Goal: Communication & Community: Answer question/provide support

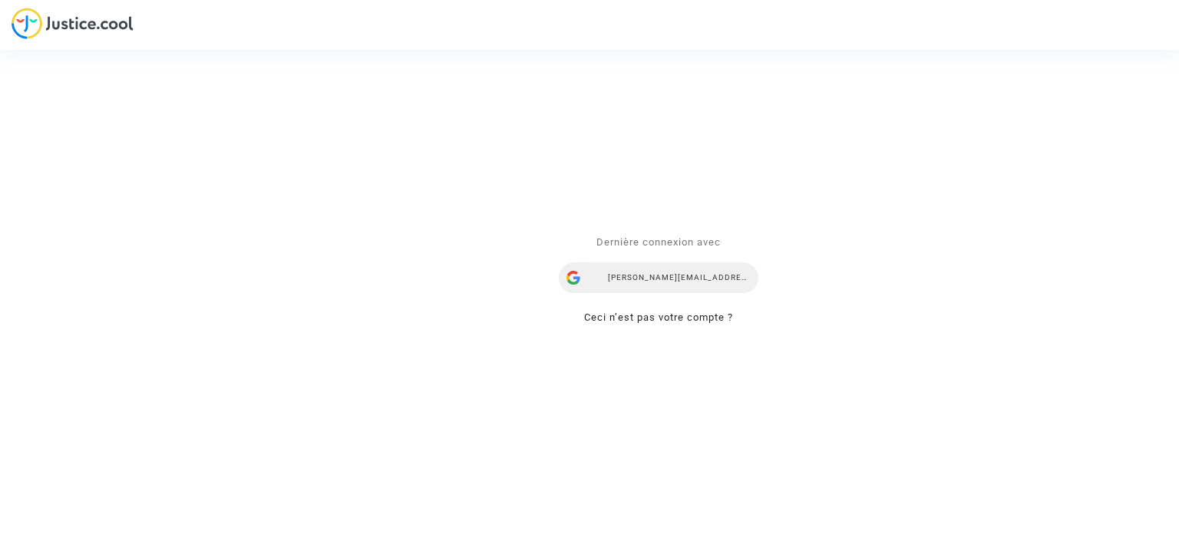
click at [672, 277] on div "alisa.vasylieva@skycop.com" at bounding box center [659, 278] width 200 height 31
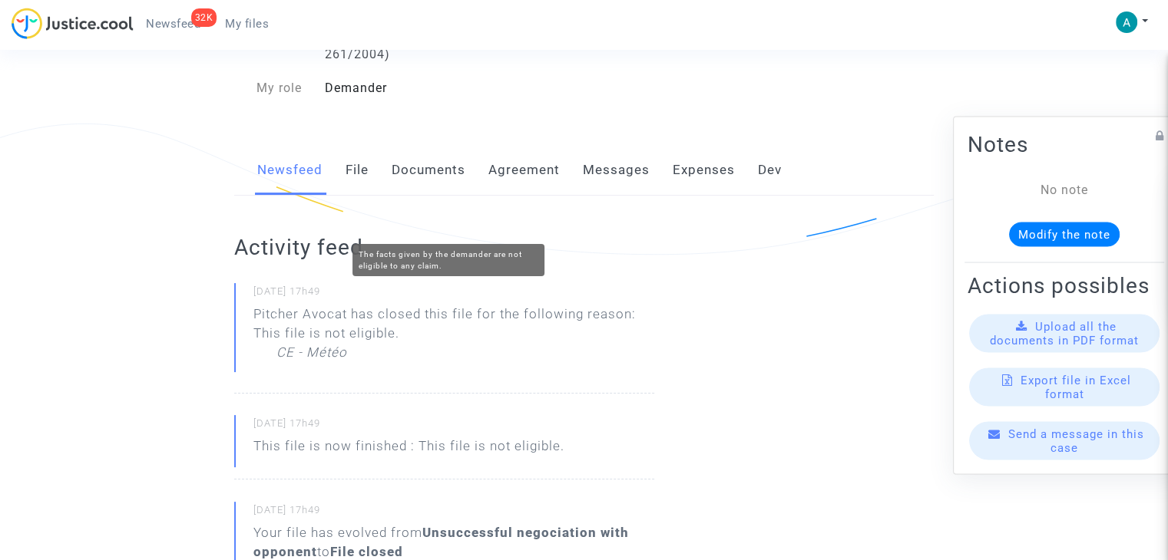
scroll to position [307, 0]
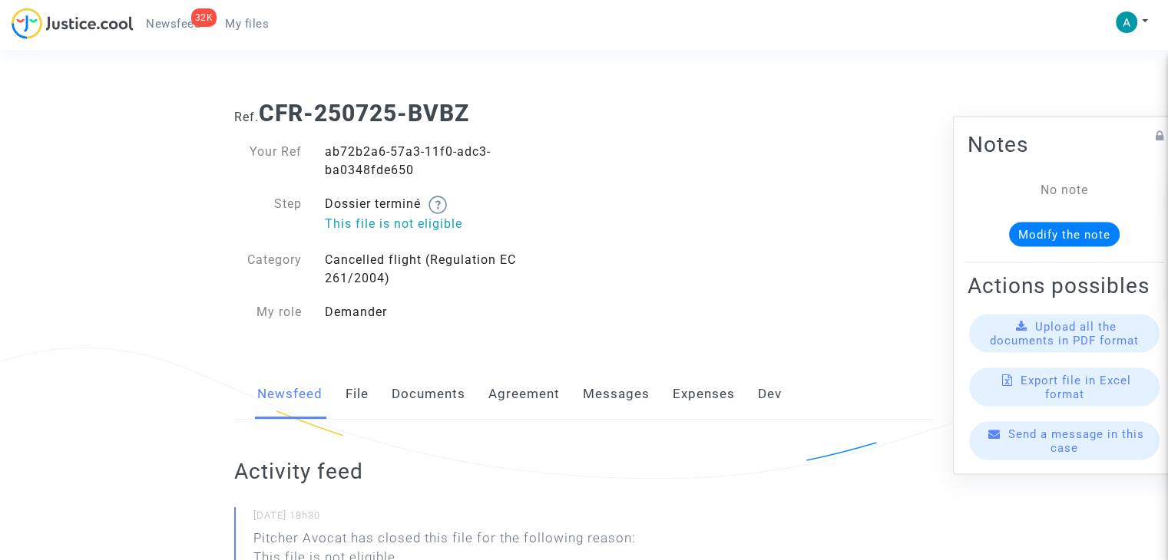
scroll to position [230, 0]
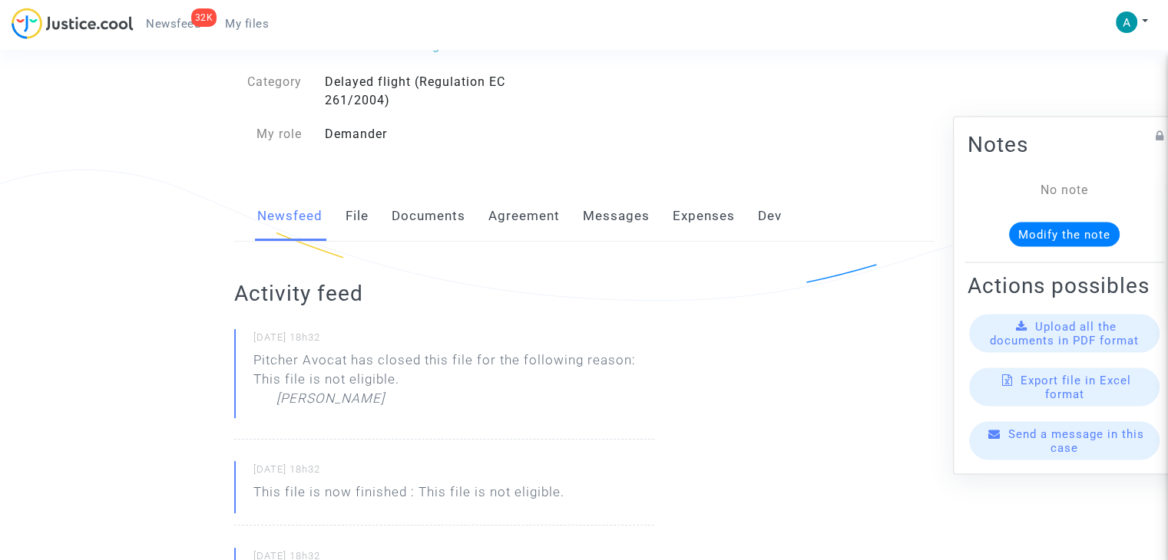
scroll to position [307, 0]
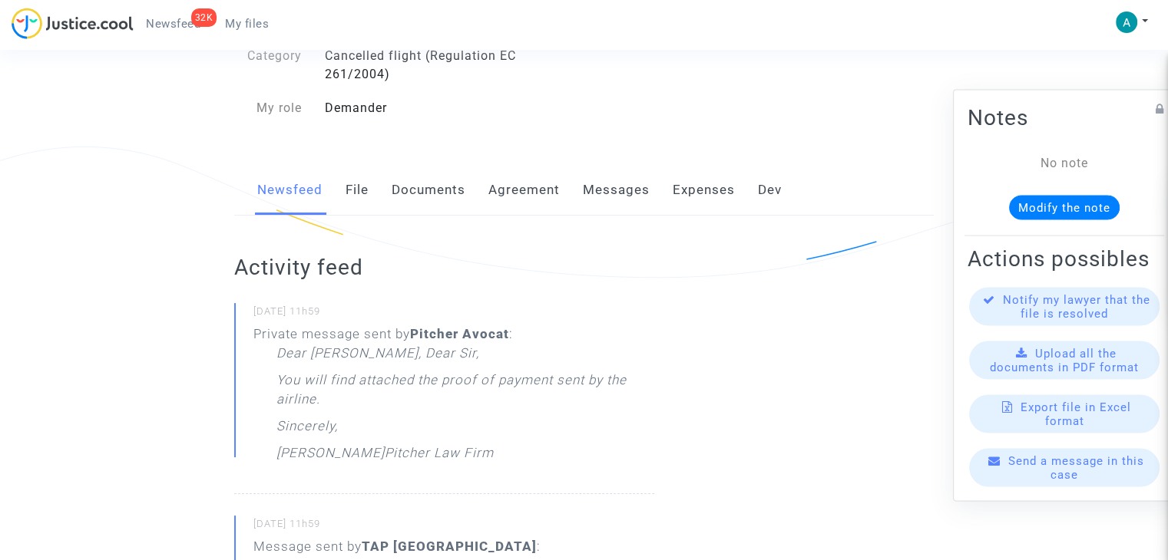
scroll to position [154, 0]
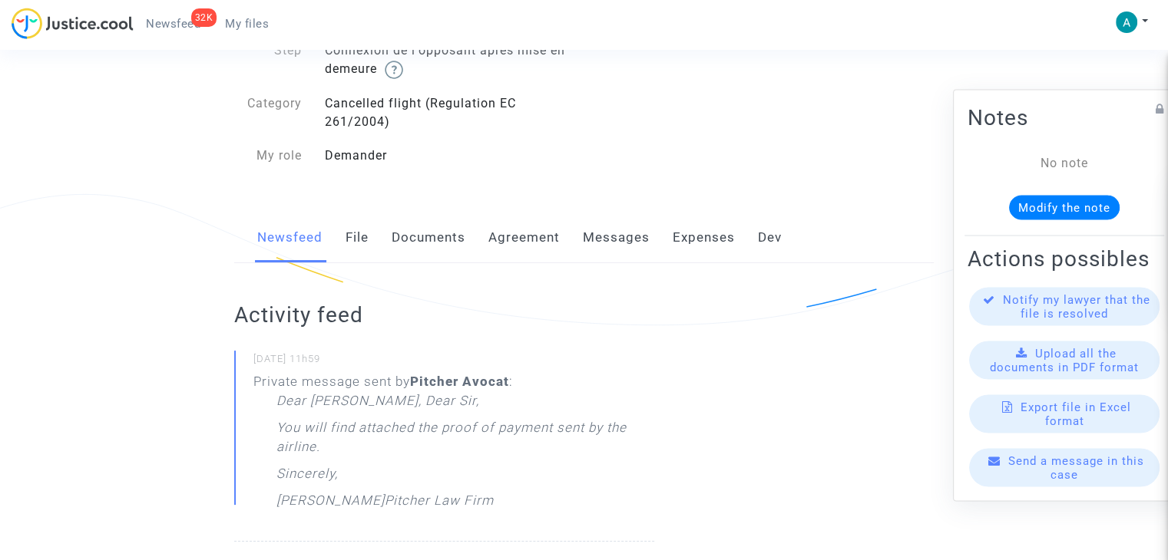
click at [626, 237] on link "Messages" at bounding box center [616, 238] width 67 height 51
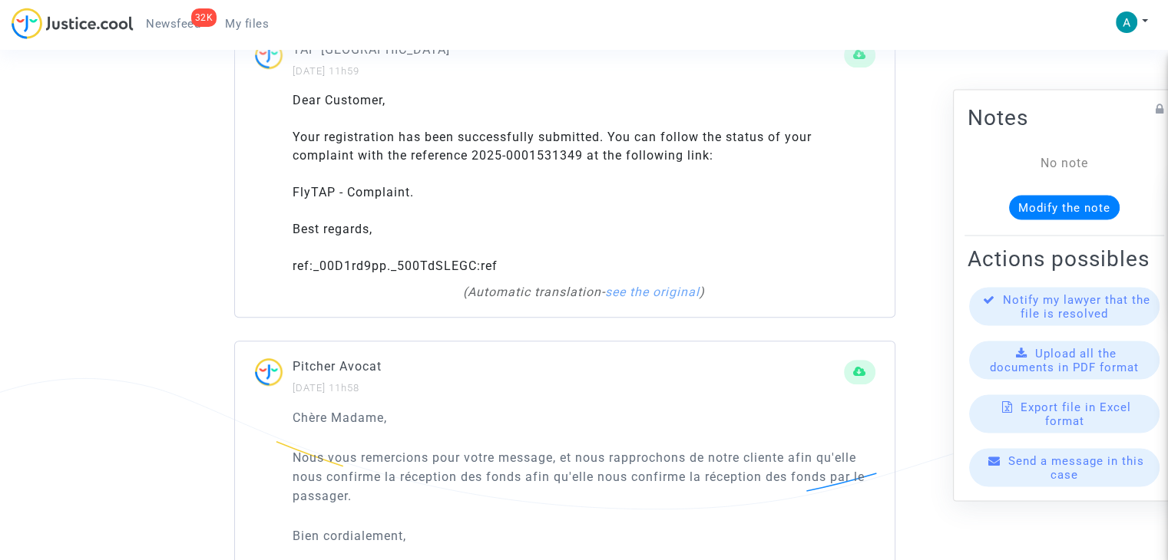
scroll to position [691, 0]
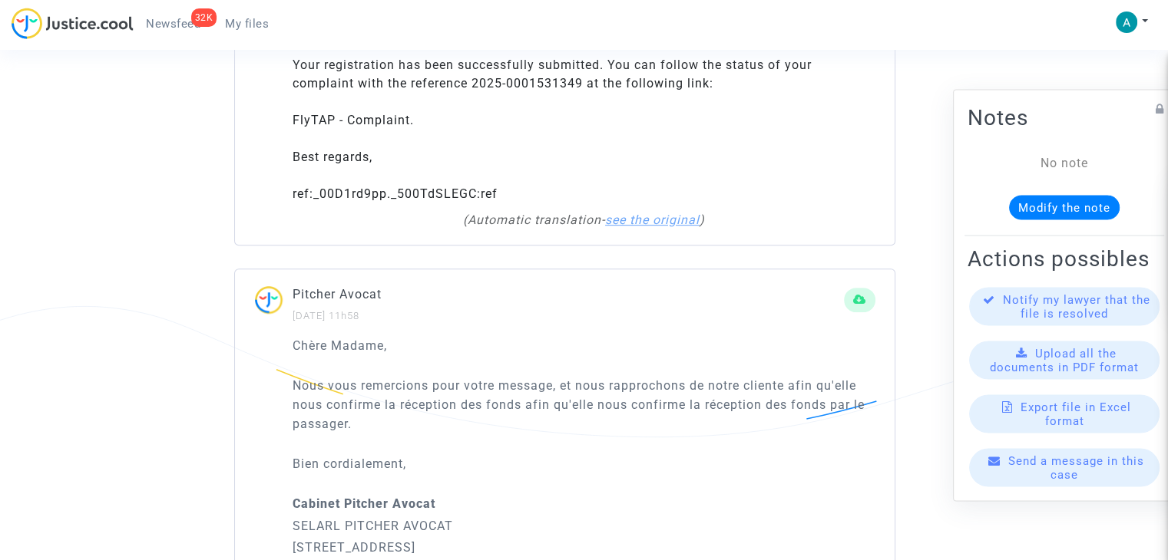
click at [670, 222] on link "see the original" at bounding box center [652, 220] width 94 height 15
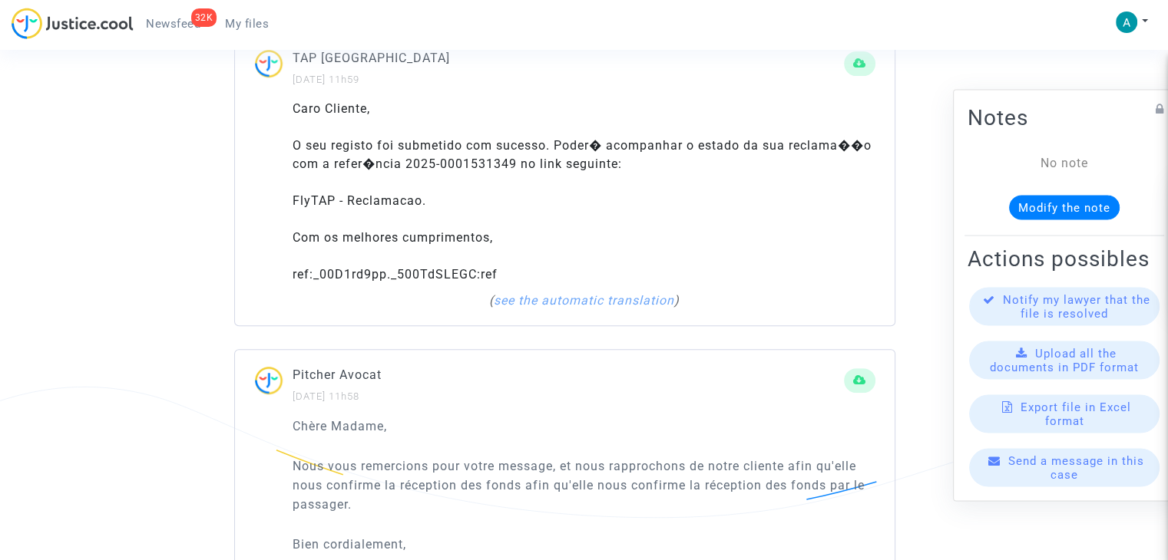
scroll to position [537, 0]
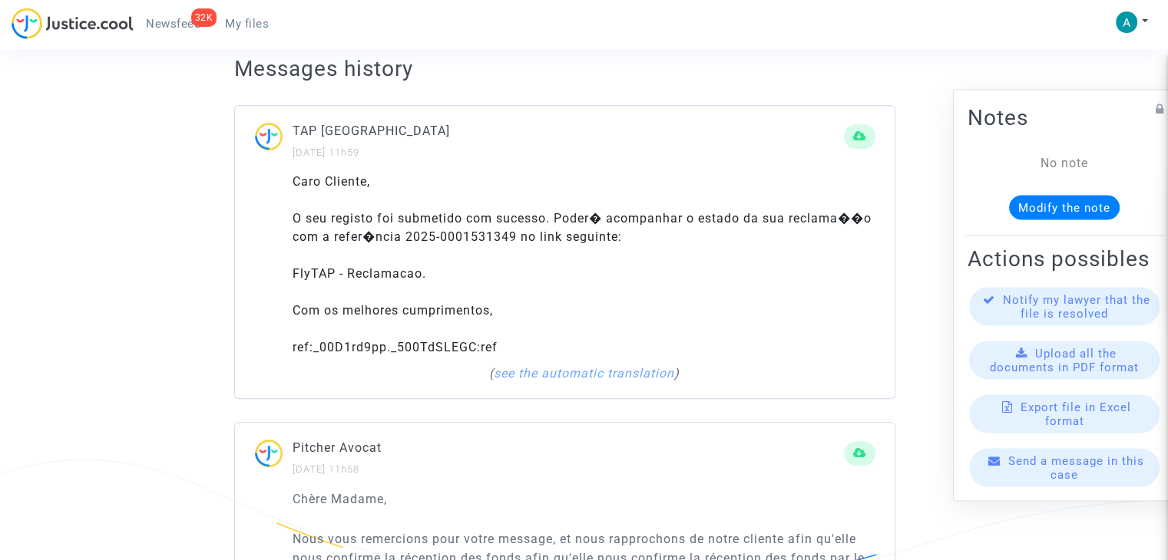
click at [391, 348] on div "Caro Cliente, O seu registo foi submetido com sucesso. Poder� acompanhar o esta…" at bounding box center [583, 265] width 583 height 184
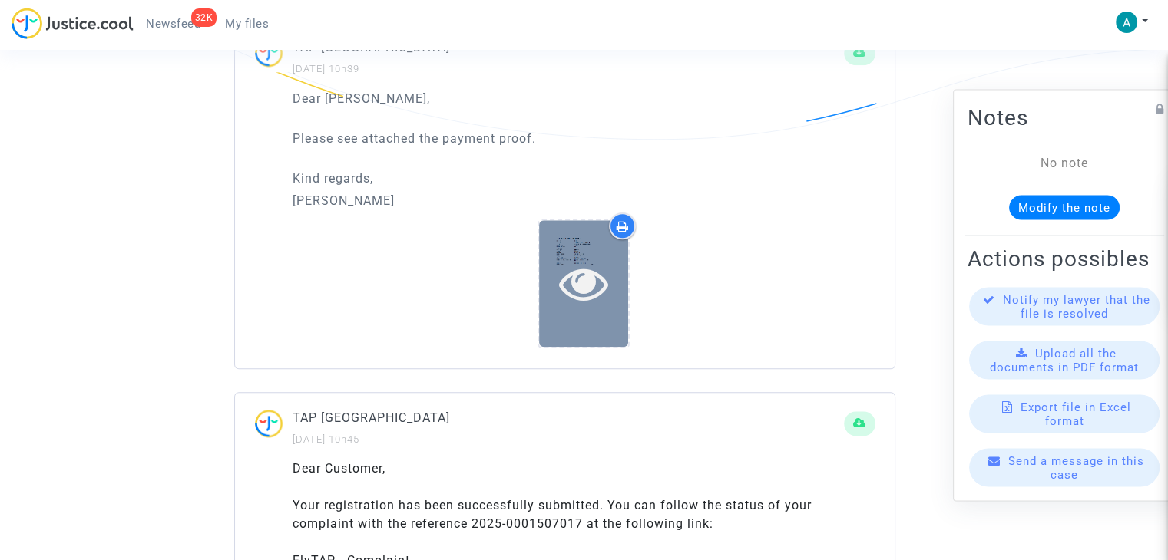
scroll to position [1612, 0]
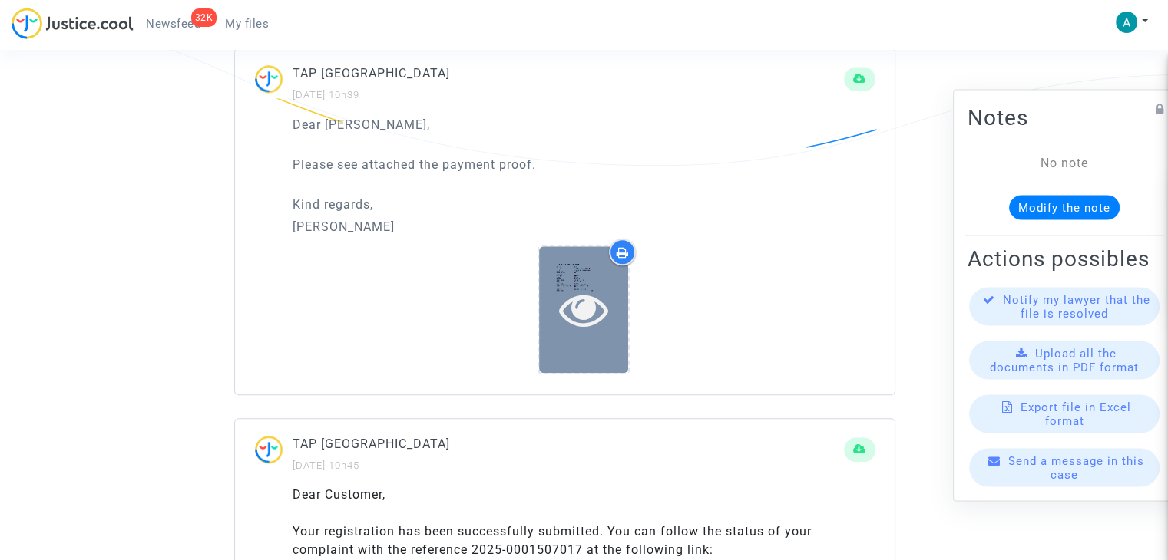
click at [590, 332] on icon at bounding box center [584, 309] width 50 height 49
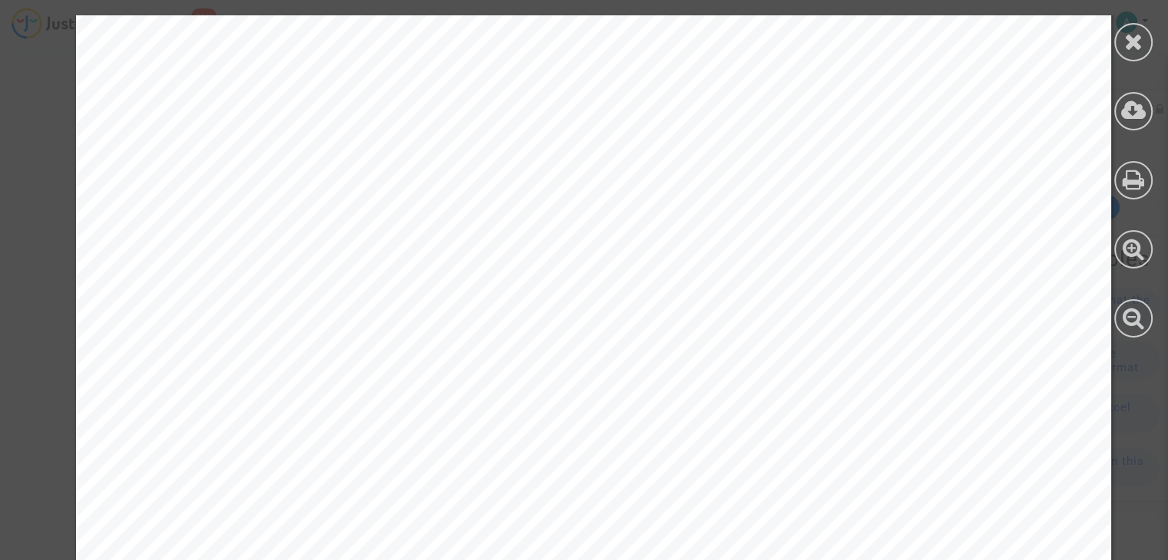
scroll to position [95, 0]
drag, startPoint x: 507, startPoint y: 170, endPoint x: 458, endPoint y: 167, distance: 49.2
drag, startPoint x: 618, startPoint y: 345, endPoint x: 479, endPoint y: 349, distance: 139.0
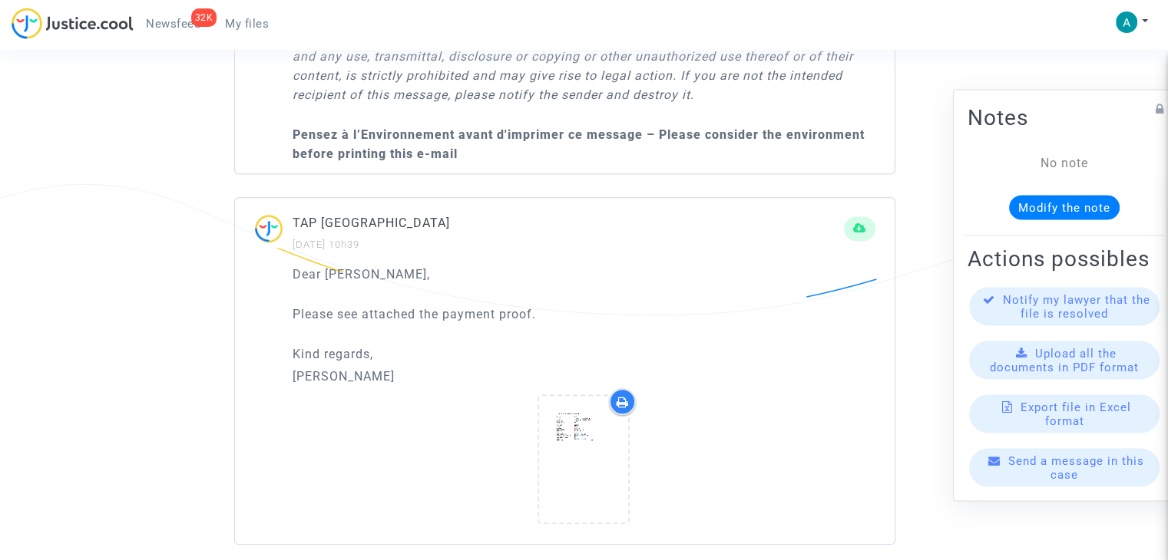
scroll to position [1766, 0]
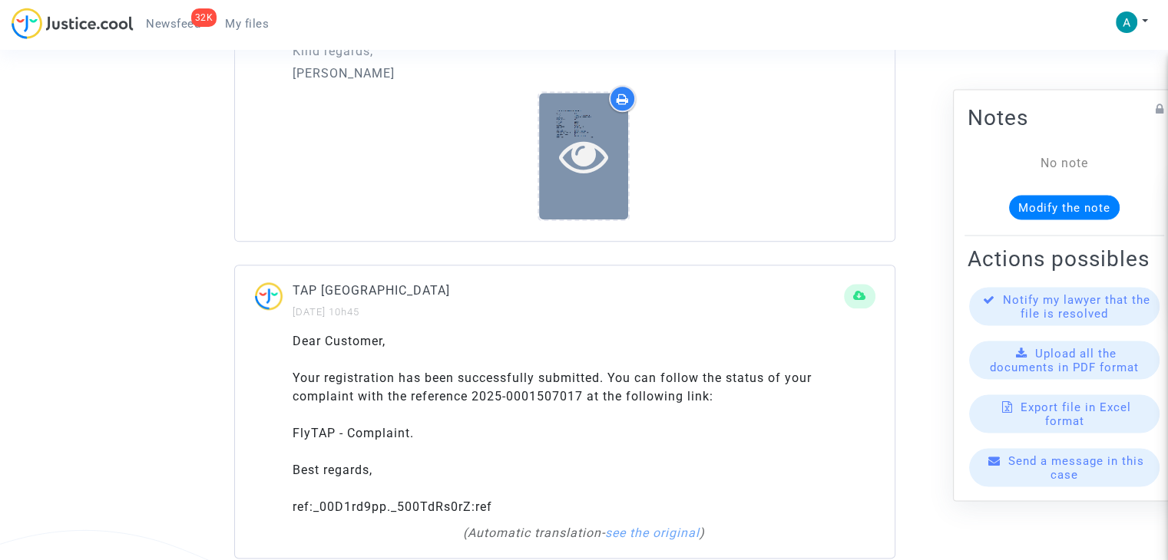
click at [611, 138] on div at bounding box center [583, 155] width 89 height 49
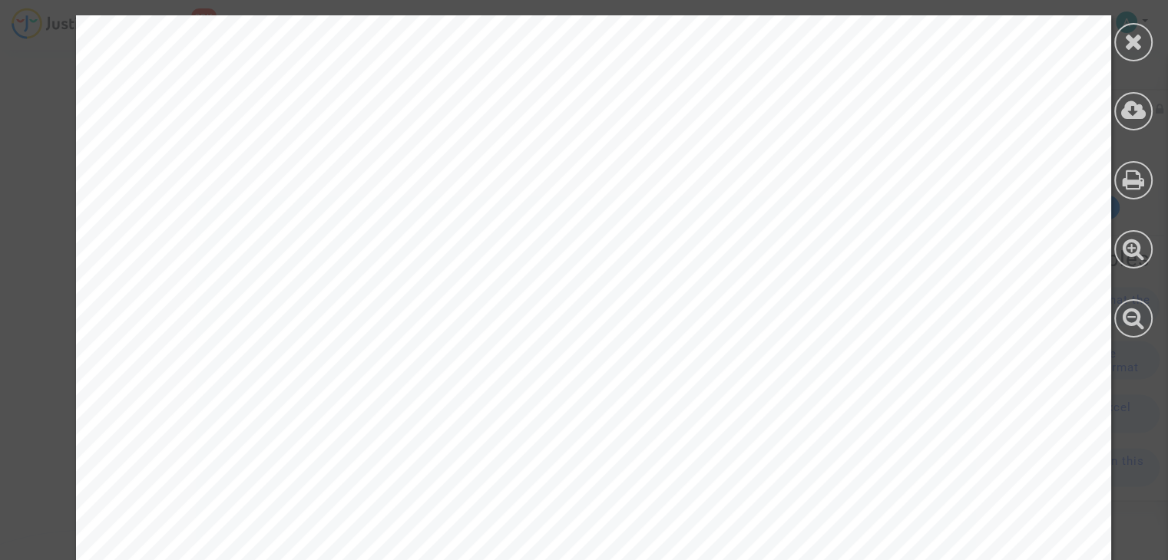
scroll to position [77, 0]
click at [1135, 121] on icon at bounding box center [1133, 110] width 25 height 23
drag, startPoint x: 1130, startPoint y: 44, endPoint x: 983, endPoint y: 80, distance: 151.7
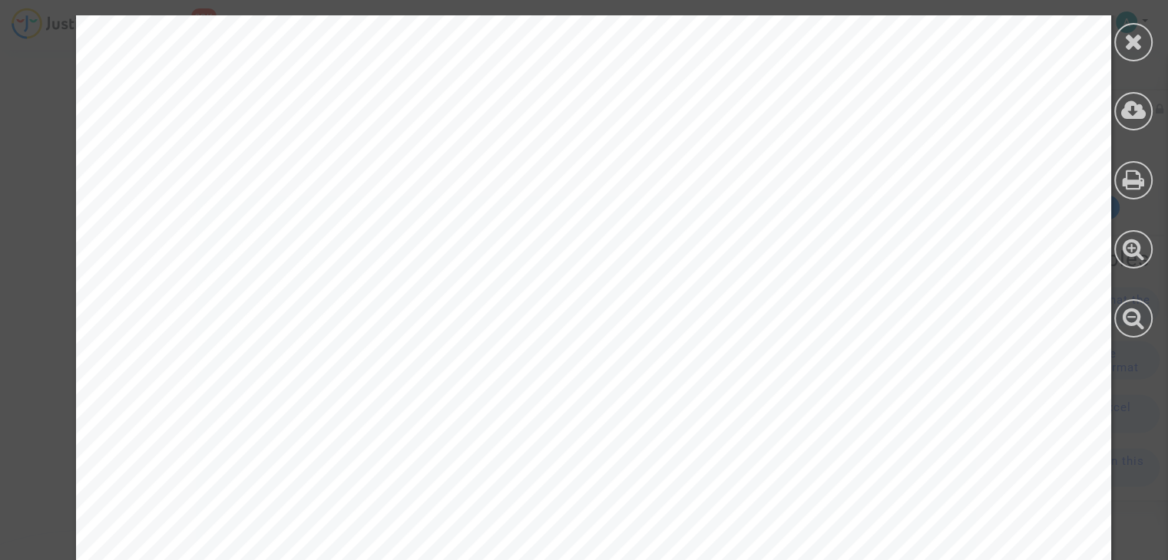
click at [1130, 44] on icon at bounding box center [1133, 41] width 19 height 23
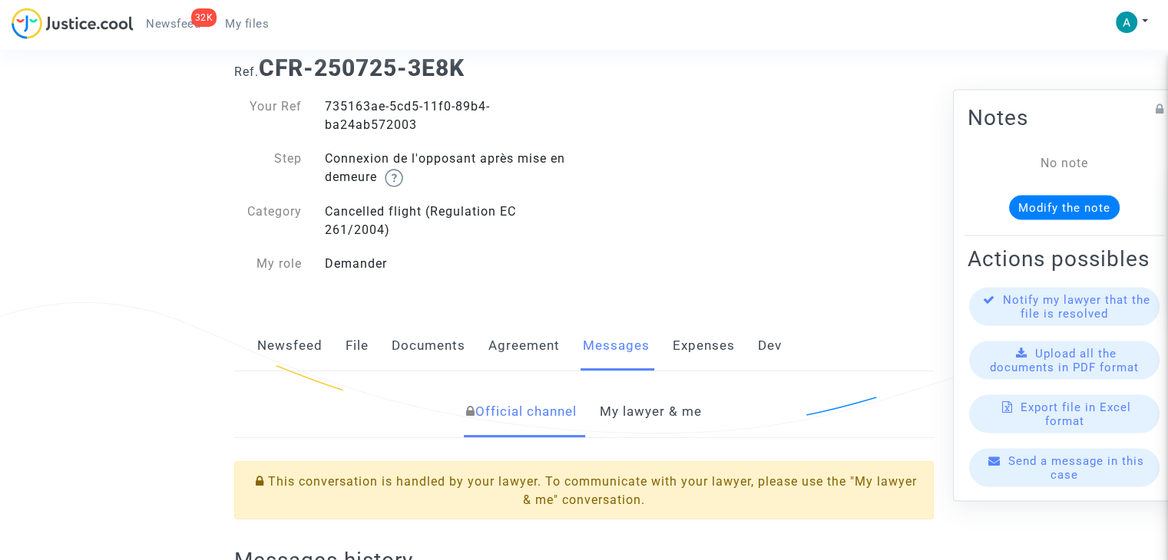
scroll to position [0, 0]
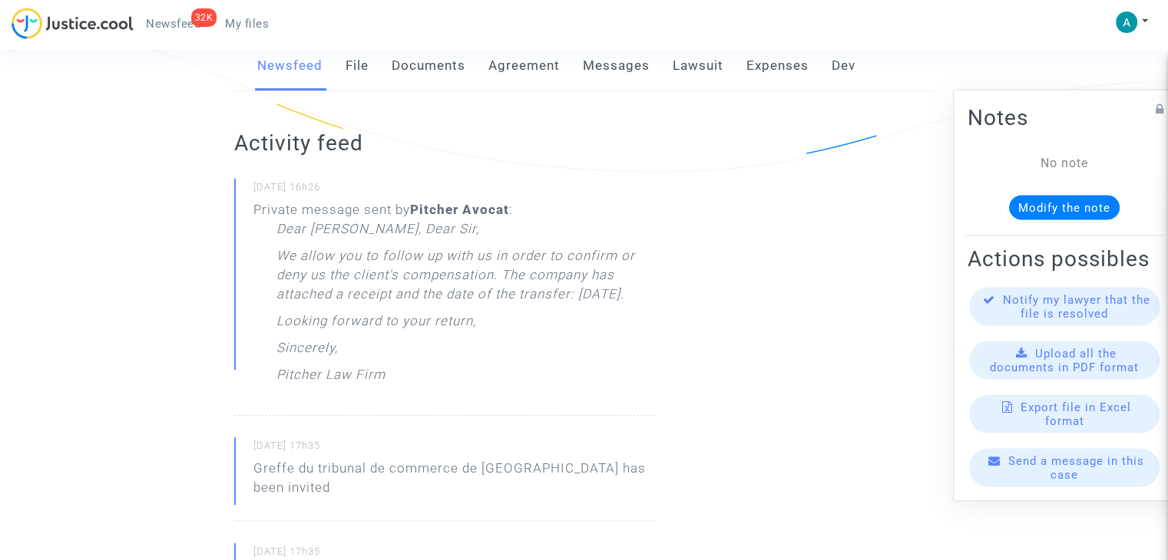
click at [1072, 477] on span "Send a message in this case" at bounding box center [1076, 468] width 136 height 28
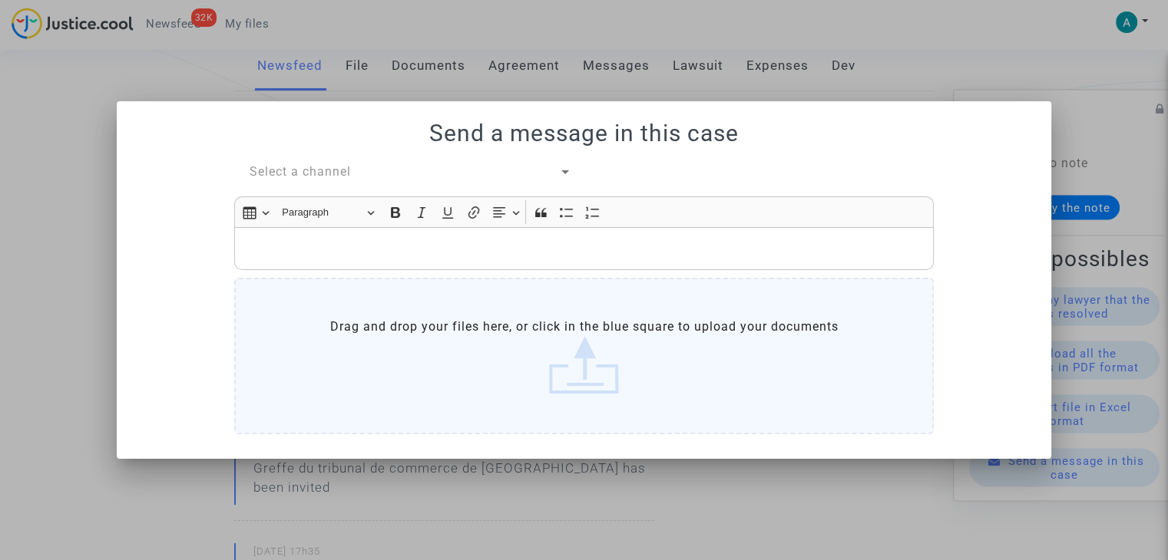
click at [319, 167] on span "Select a channel" at bounding box center [299, 171] width 101 height 15
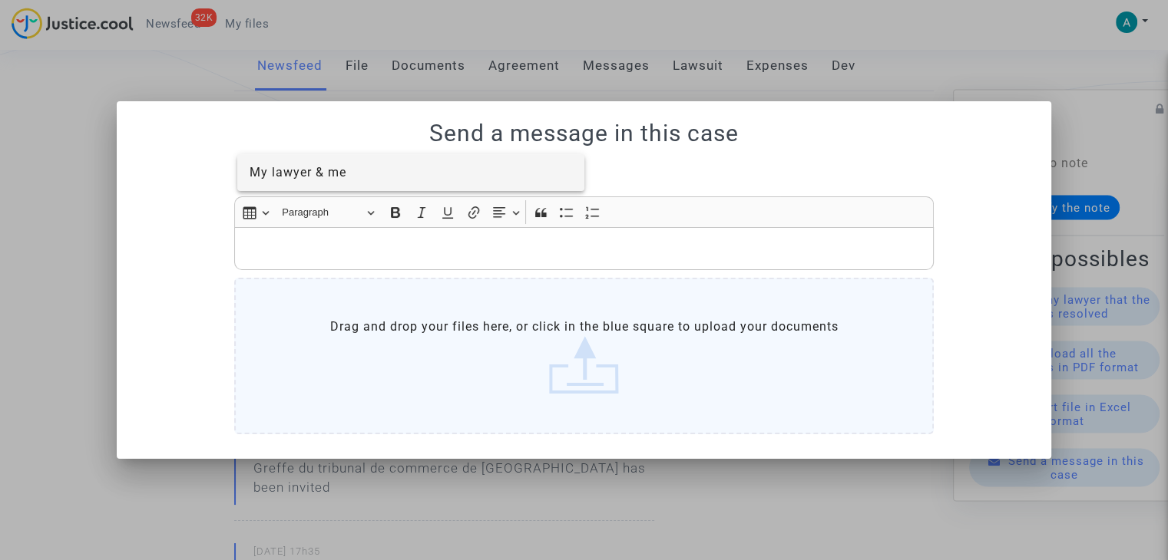
click at [329, 185] on span "My lawyer & me" at bounding box center [410, 172] width 323 height 37
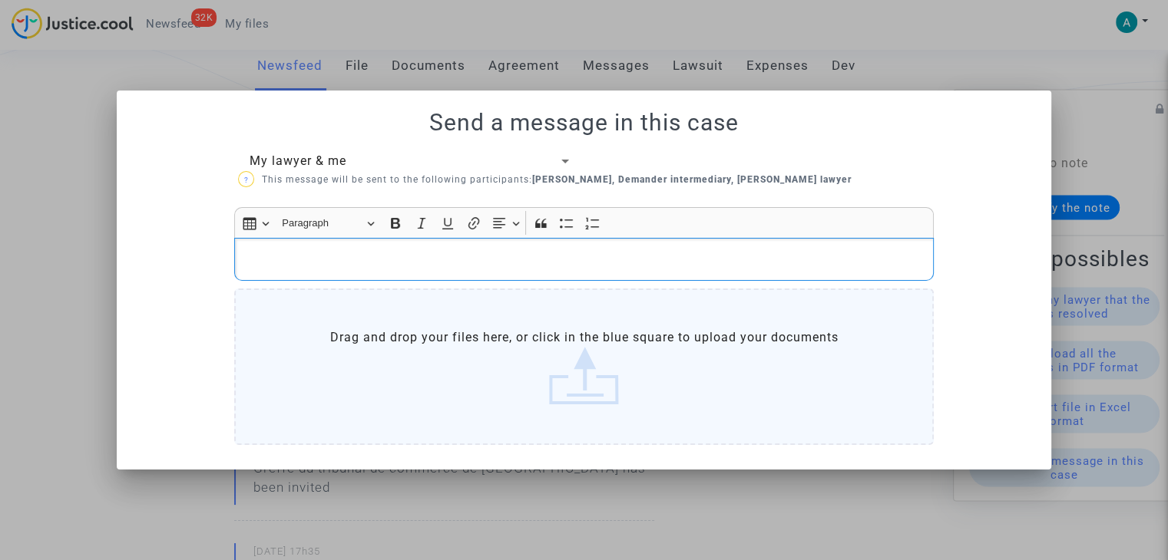
drag, startPoint x: 332, startPoint y: 256, endPoint x: 368, endPoint y: 231, distance: 44.3
click at [332, 256] on p "Rich Text Editor, main" at bounding box center [584, 258] width 683 height 19
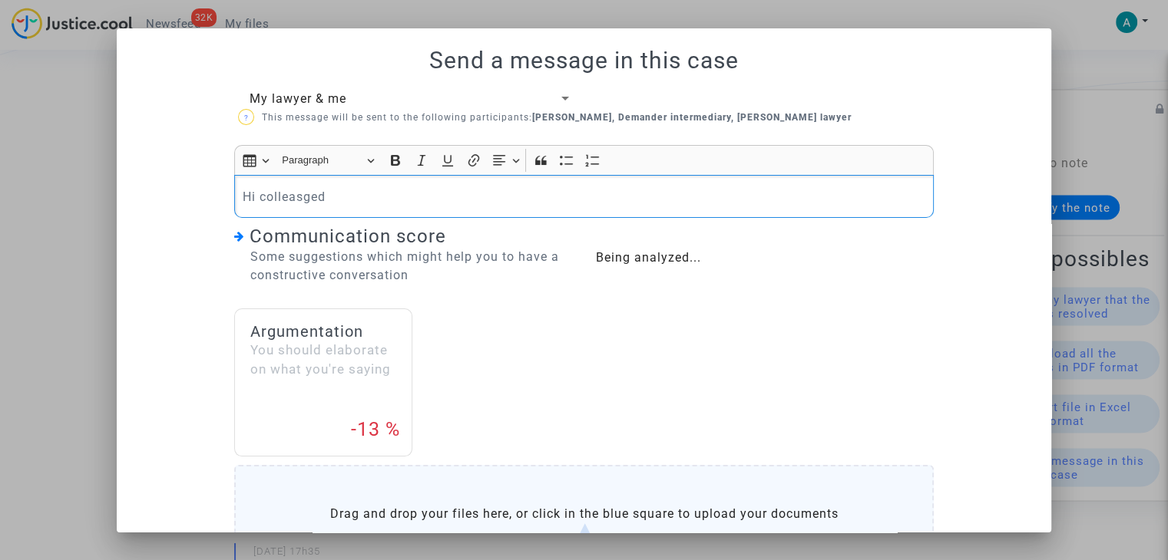
click at [287, 193] on p "Hi colleasged" at bounding box center [584, 196] width 683 height 19
drag, startPoint x: 287, startPoint y: 192, endPoint x: 263, endPoint y: 195, distance: 24.0
click at [263, 195] on p "Hi colleasged" at bounding box center [584, 196] width 683 height 19
click at [263, 194] on p "Hi colleasged" at bounding box center [584, 196] width 683 height 19
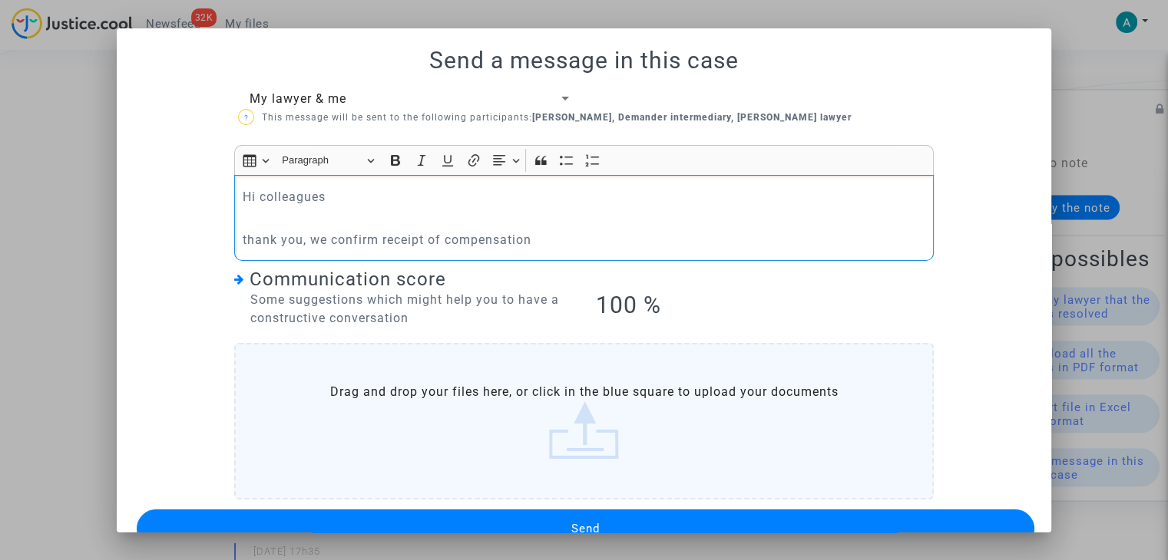
click at [557, 518] on button "Send" at bounding box center [585, 529] width 897 height 38
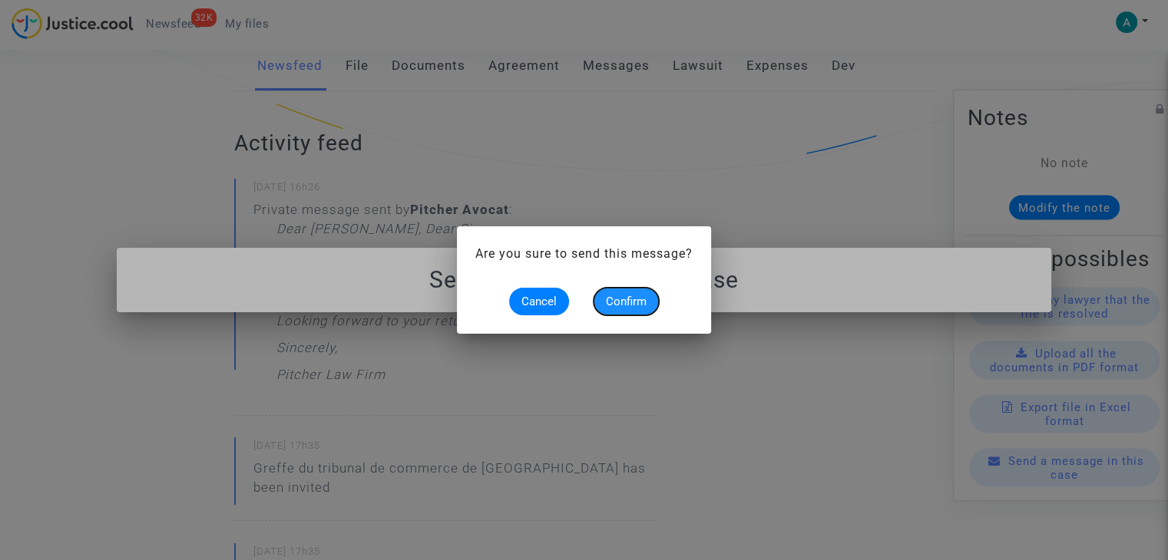
click at [620, 289] on button "Confirm" at bounding box center [625, 302] width 65 height 28
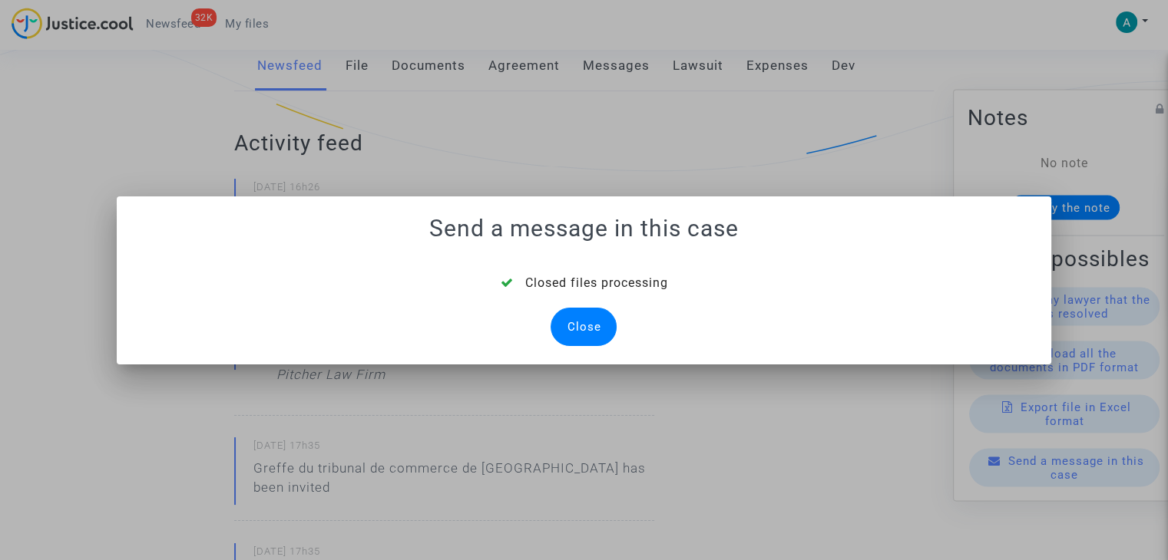
click at [580, 319] on div "Close" at bounding box center [583, 327] width 66 height 38
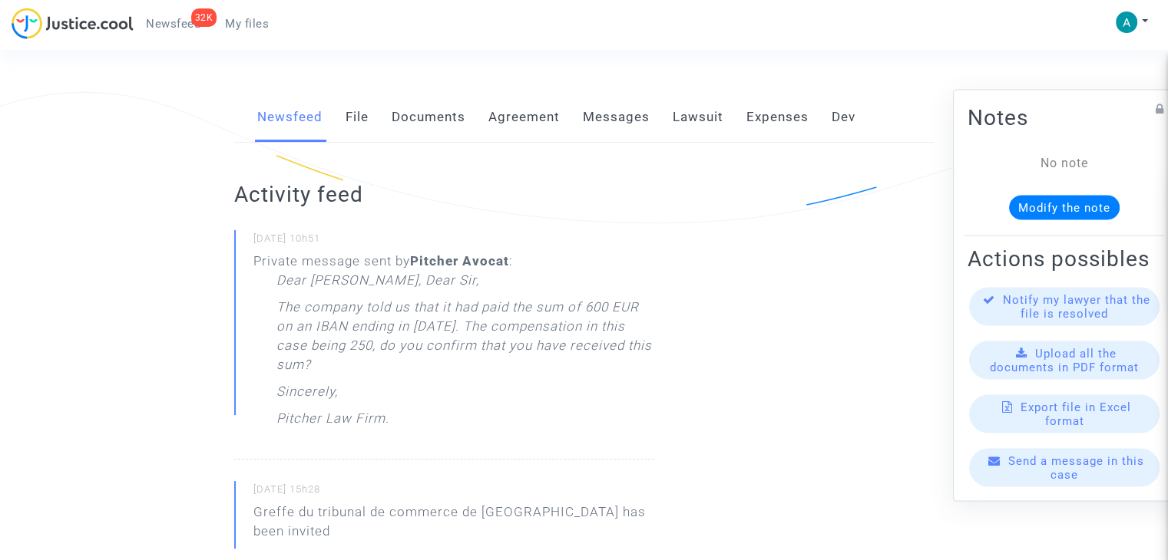
scroll to position [154, 0]
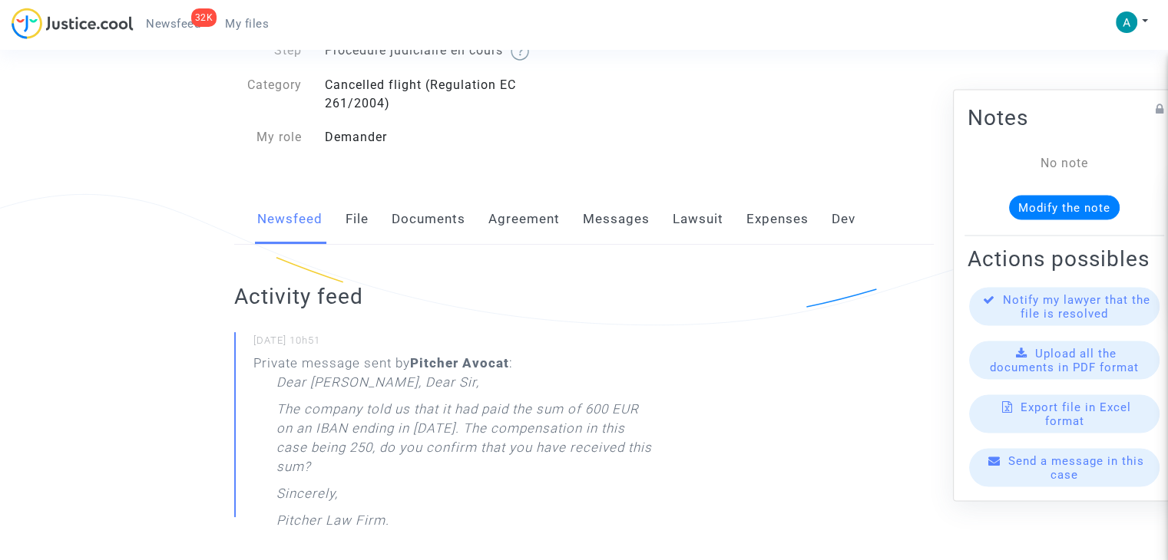
click at [1082, 487] on div "Send a message in this case" at bounding box center [1064, 468] width 190 height 38
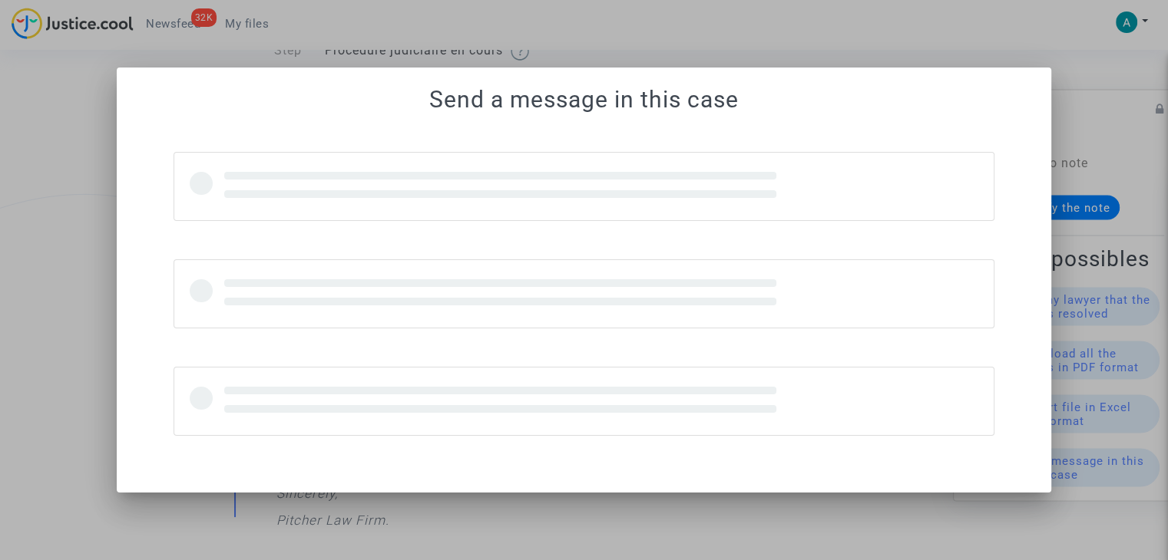
scroll to position [0, 0]
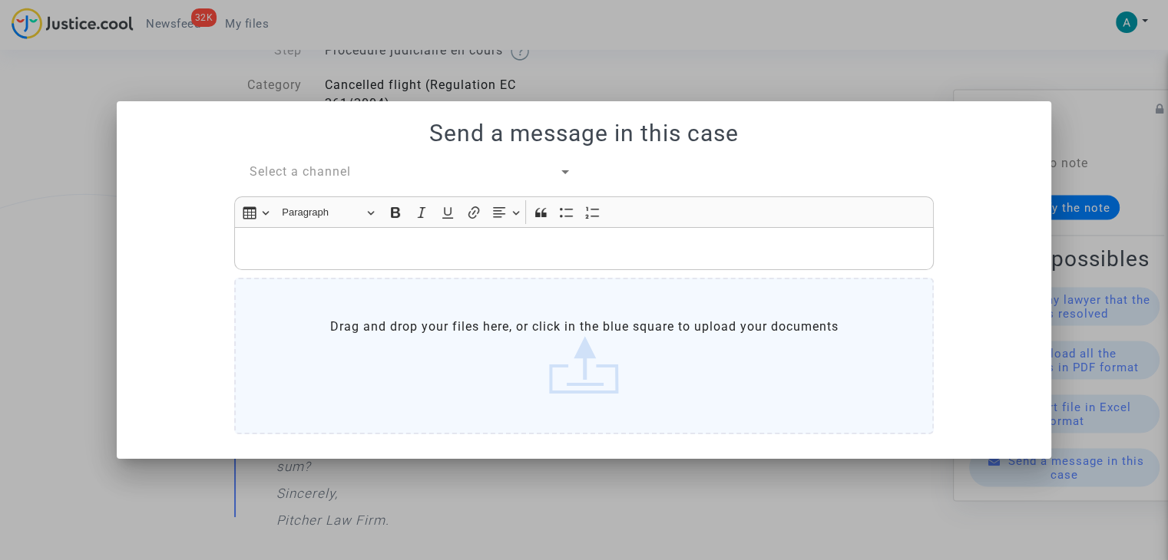
click at [332, 165] on span "Select a channel" at bounding box center [299, 171] width 101 height 15
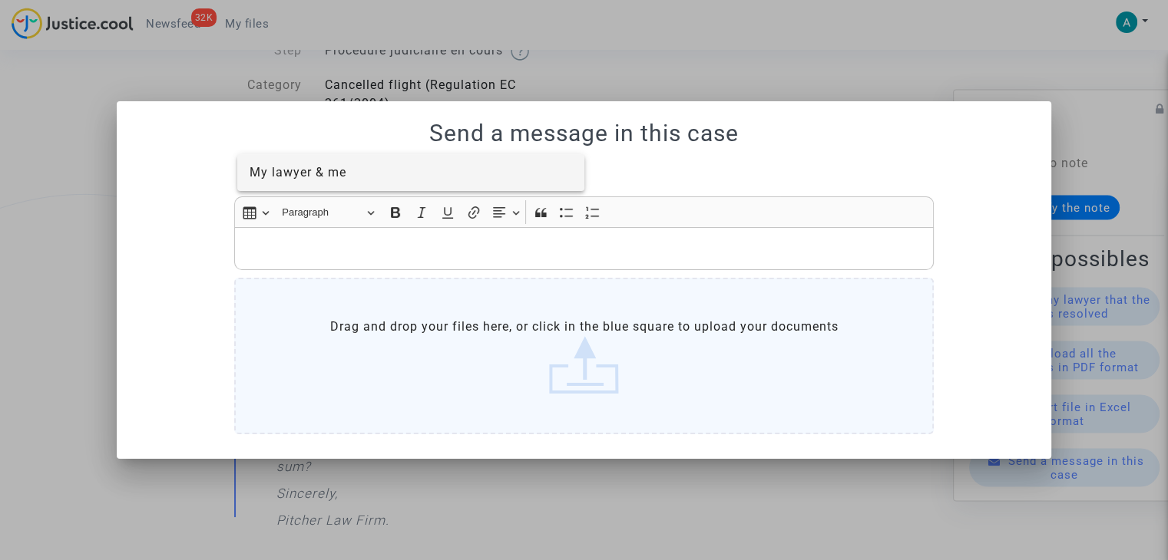
click at [348, 187] on span "My lawyer & me" at bounding box center [410, 172] width 323 height 37
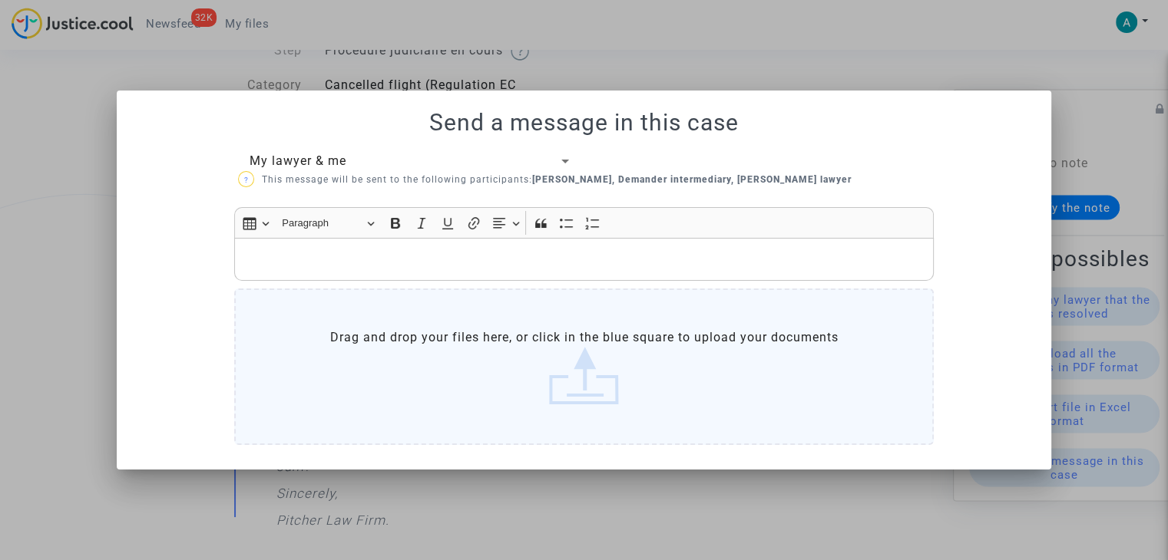
click at [347, 253] on p "Rich Text Editor, main" at bounding box center [584, 258] width 683 height 19
click at [1007, 122] on h1 "Send a message in this case" at bounding box center [583, 123] width 897 height 28
drag, startPoint x: 1023, startPoint y: 48, endPoint x: 1004, endPoint y: 51, distance: 18.8
click at [1024, 48] on div at bounding box center [584, 280] width 1168 height 560
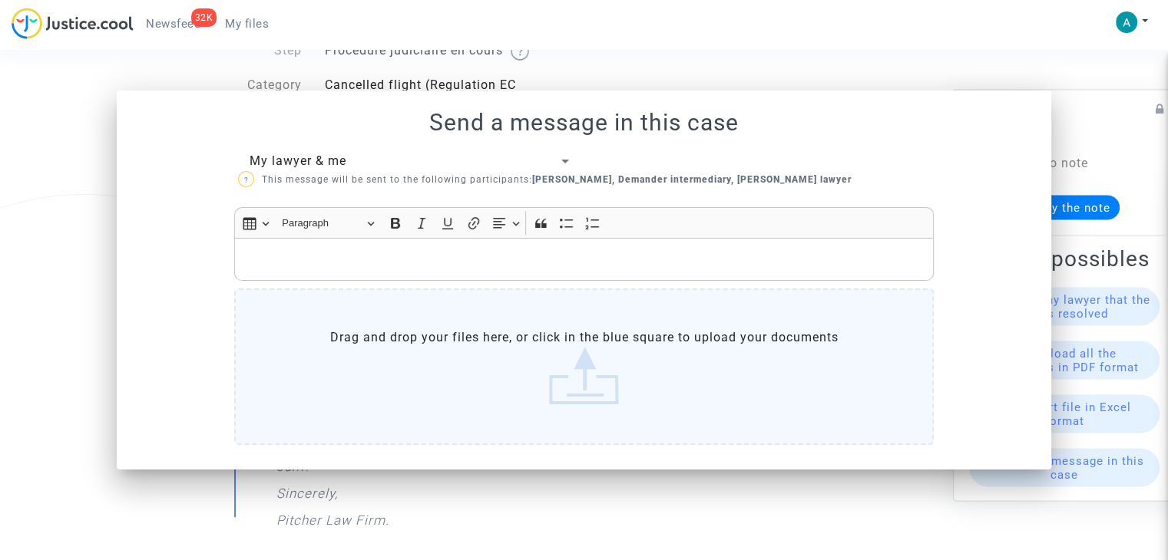
scroll to position [154, 0]
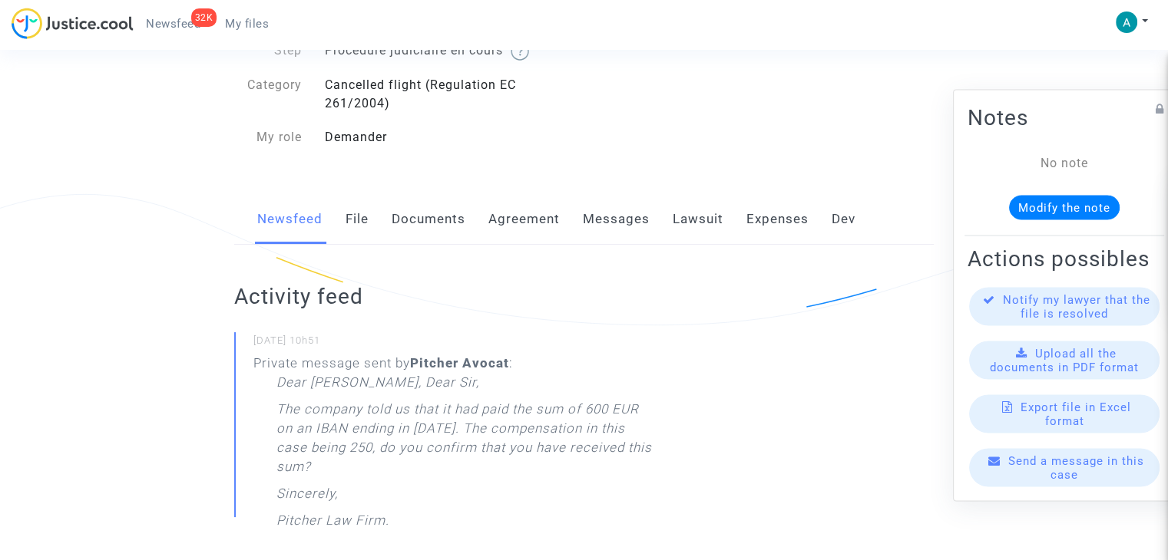
click at [599, 223] on link "Messages" at bounding box center [616, 219] width 67 height 51
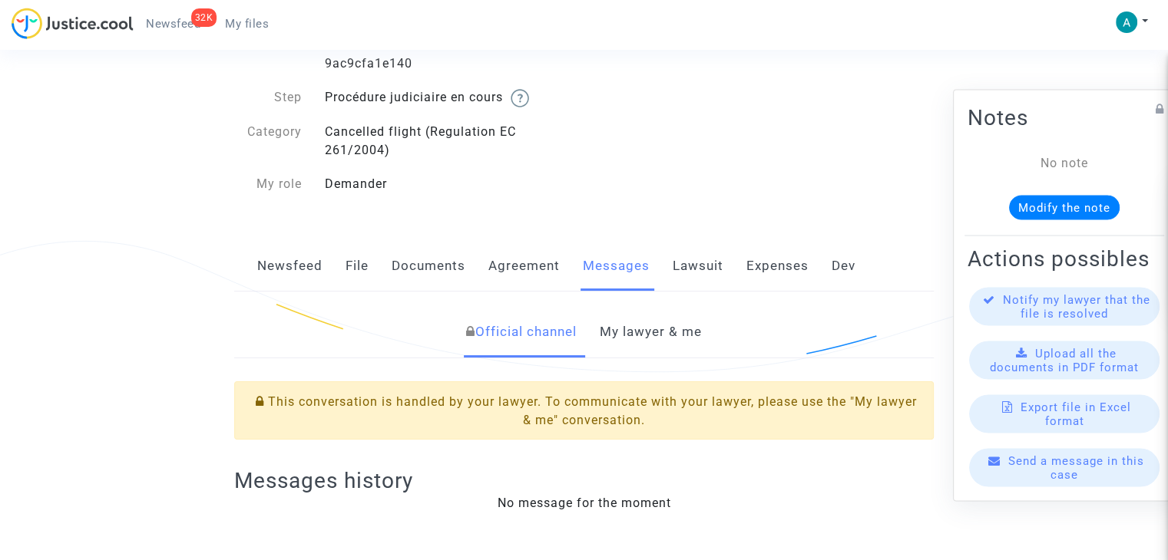
scroll to position [307, 0]
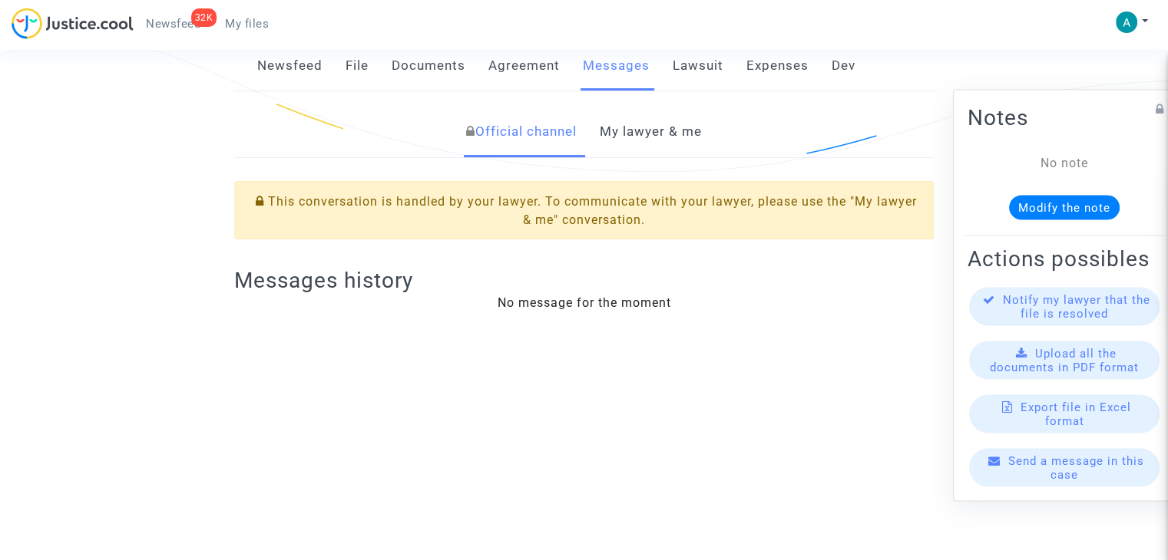
click at [648, 130] on link "My lawyer & me" at bounding box center [651, 132] width 102 height 51
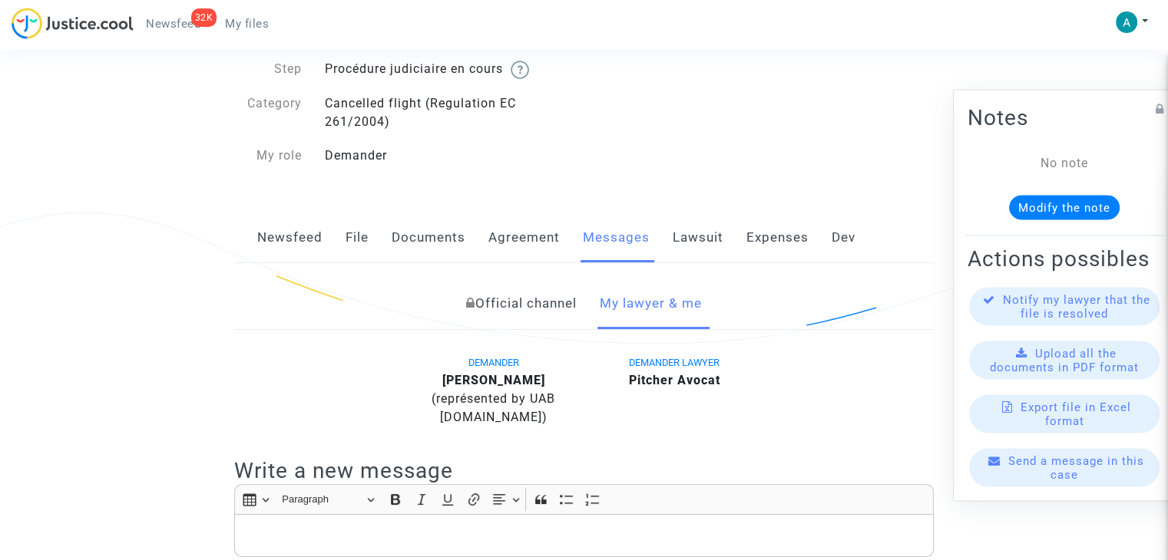
scroll to position [18, 0]
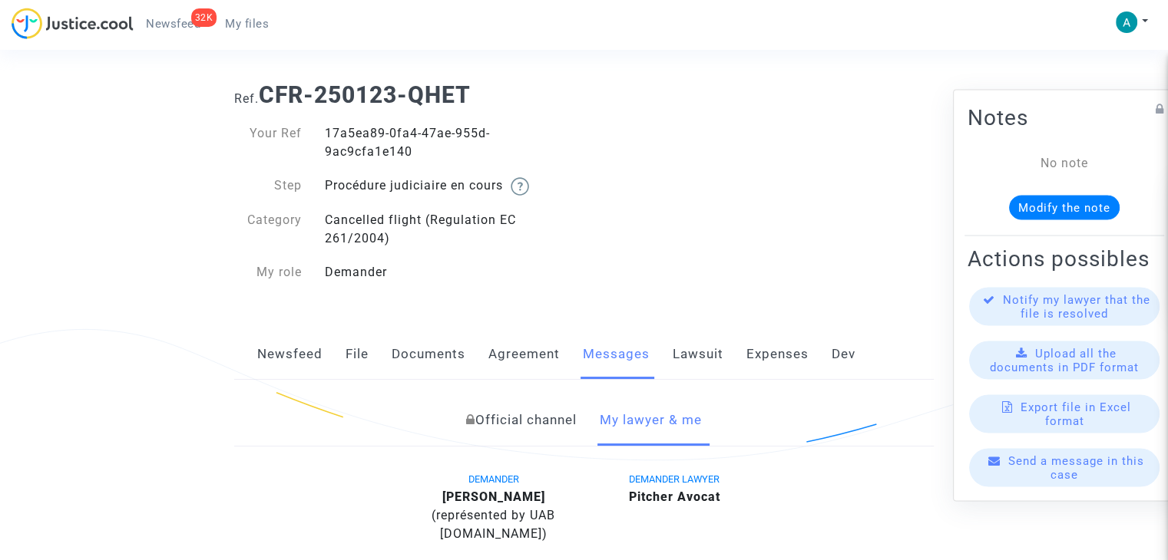
click at [285, 360] on link "Newsfeed" at bounding box center [289, 354] width 65 height 51
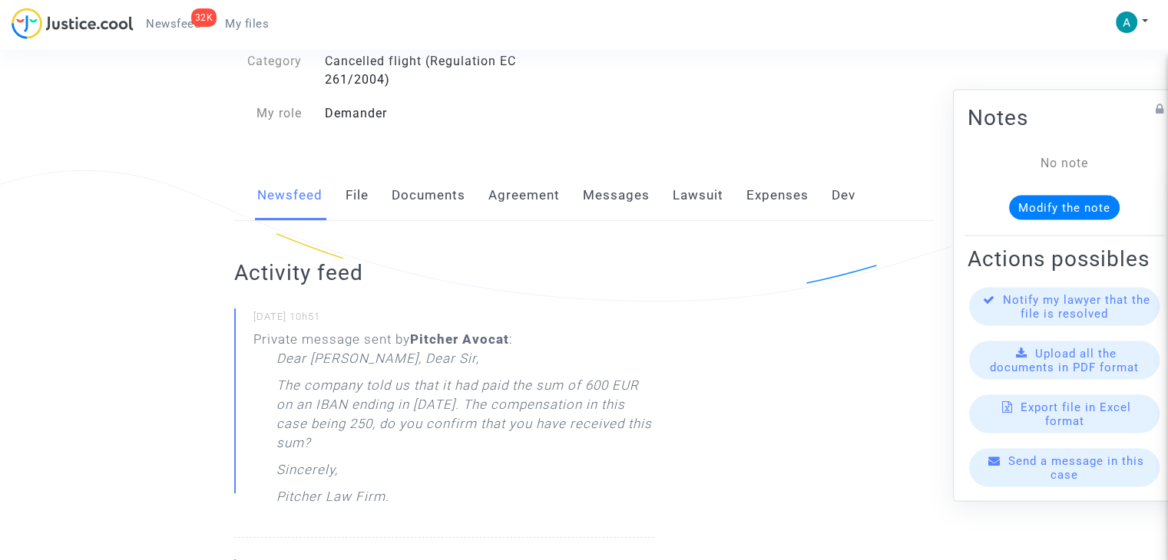
scroll to position [230, 0]
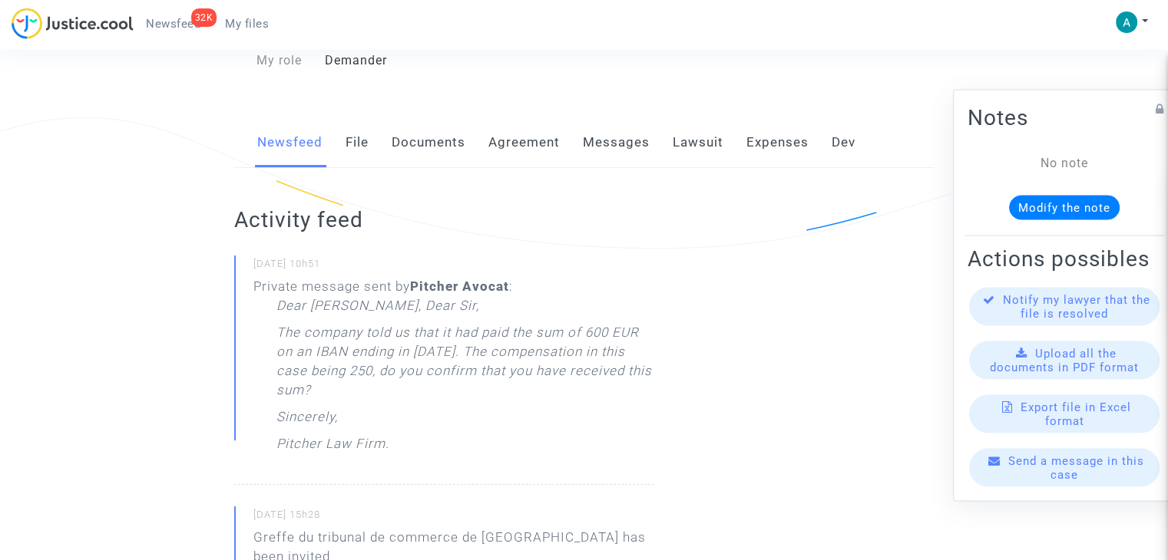
click at [1040, 481] on div "Send a message in this case" at bounding box center [1064, 468] width 190 height 38
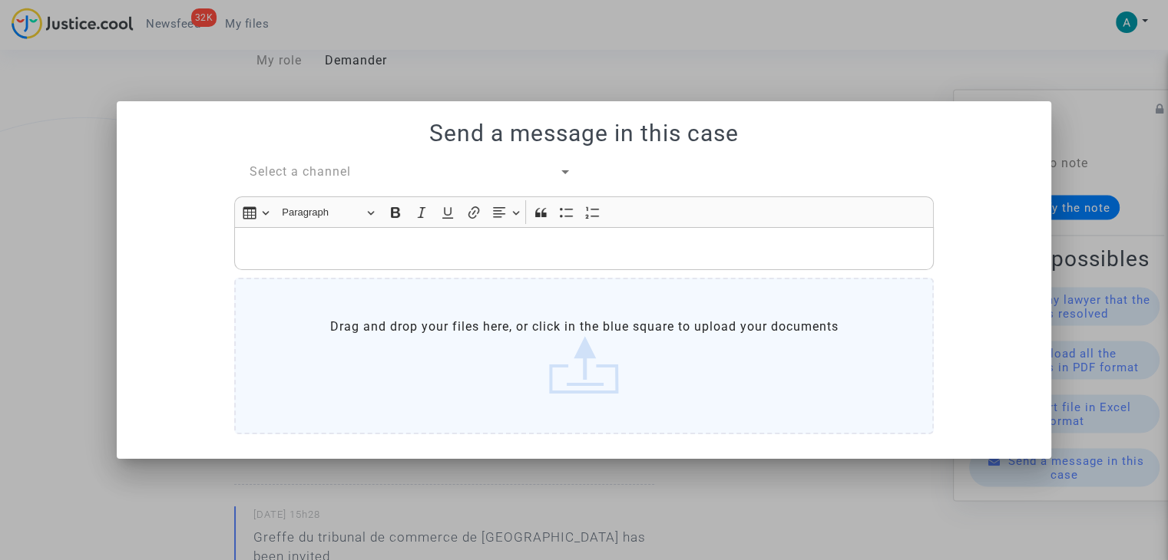
click at [306, 188] on div "Select a channel Rich Text Editor Insert table Insert table Heading Paragraph P…" at bounding box center [584, 301] width 722 height 277
click at [316, 175] on span "Select a channel" at bounding box center [299, 171] width 101 height 15
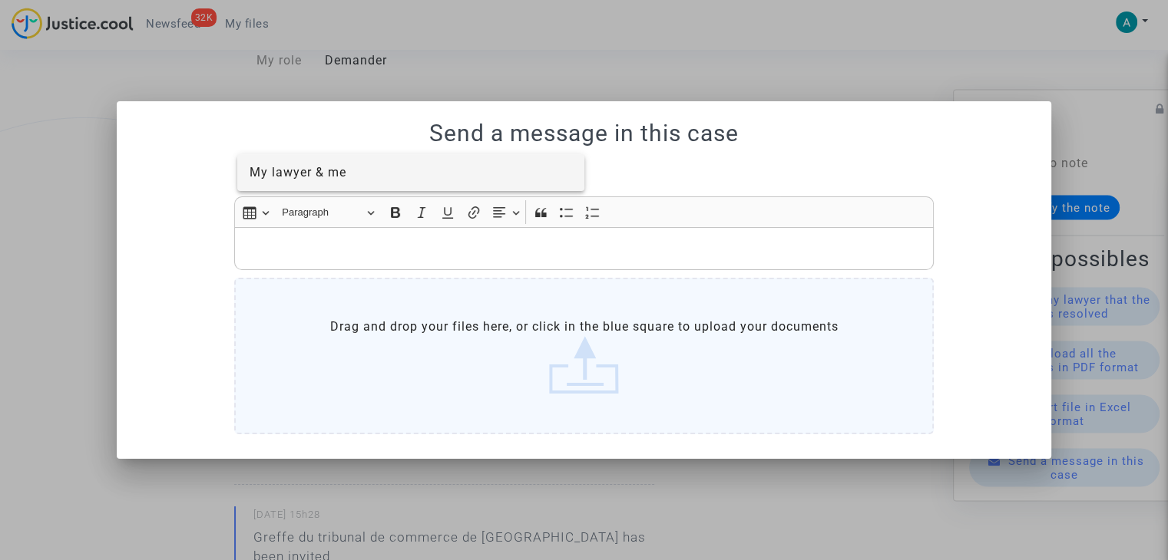
click at [332, 192] on div at bounding box center [584, 280] width 1168 height 560
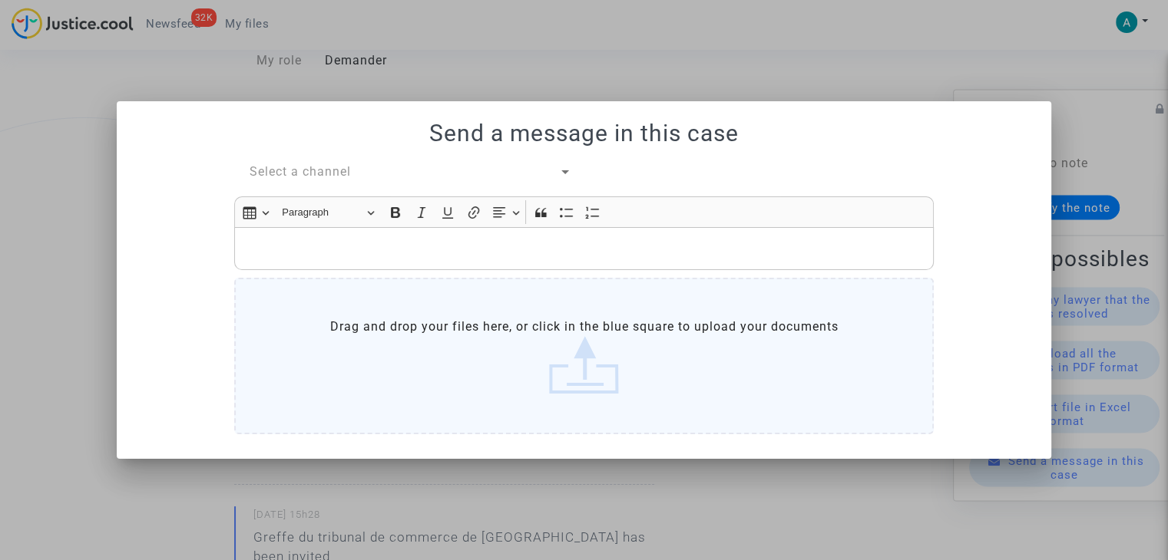
click at [342, 186] on div "Select a channel Rich Text Editor Insert table Insert table Heading Paragraph P…" at bounding box center [584, 301] width 722 height 277
click at [322, 181] on div "Select a channel" at bounding box center [403, 172] width 309 height 18
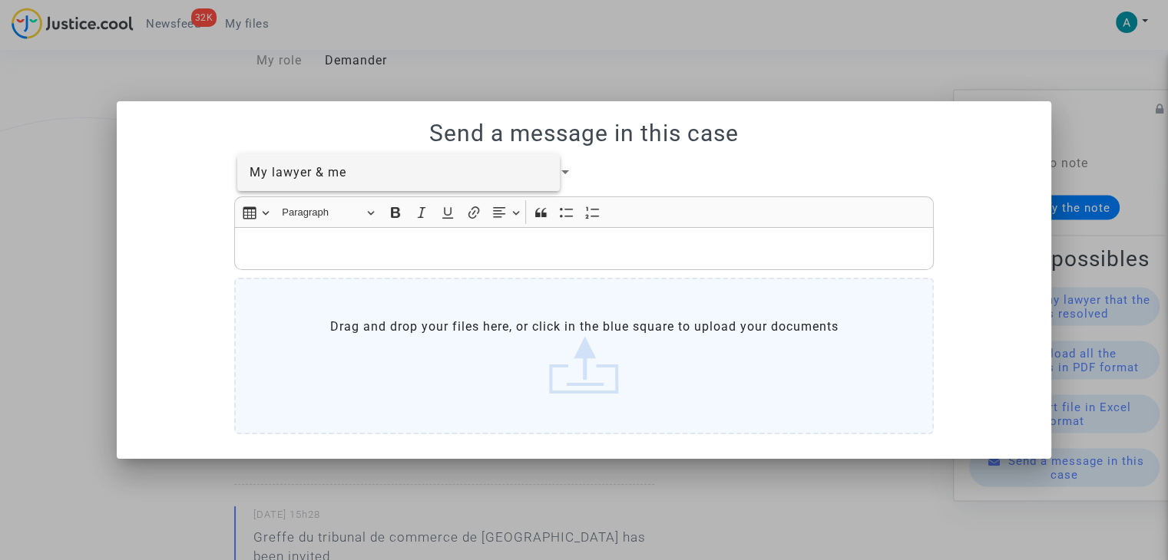
click at [339, 191] on div at bounding box center [584, 280] width 1168 height 560
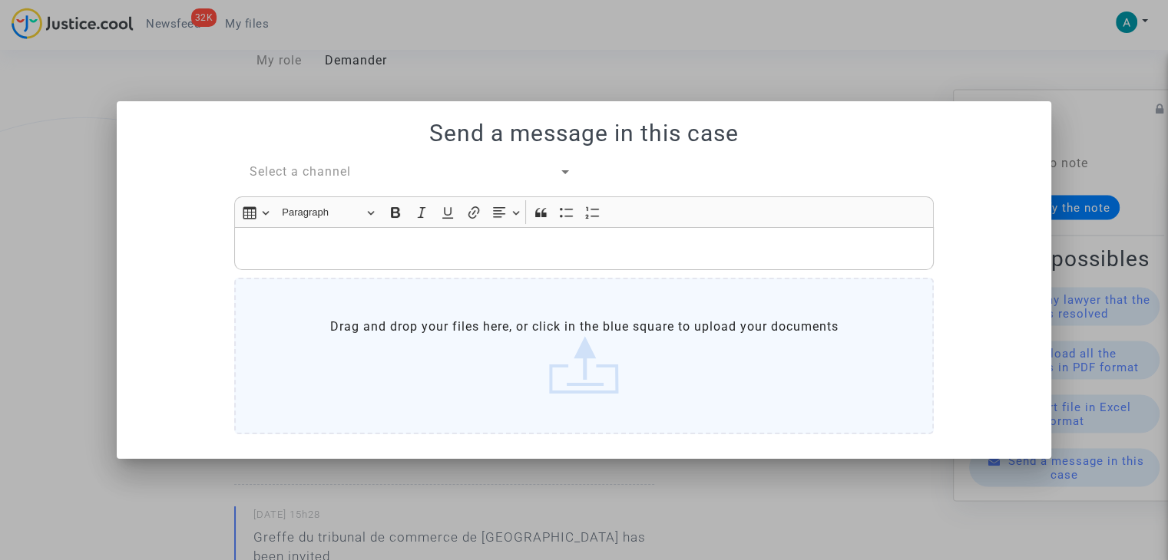
click at [328, 174] on span "Select a channel" at bounding box center [299, 171] width 101 height 15
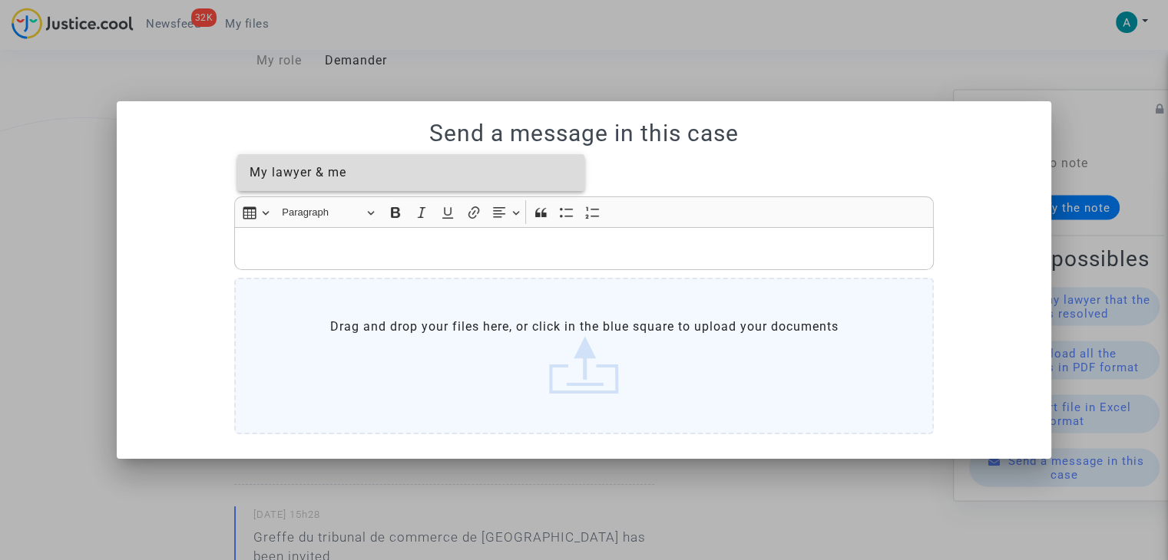
click at [333, 184] on span "My lawyer & me" at bounding box center [410, 172] width 323 height 37
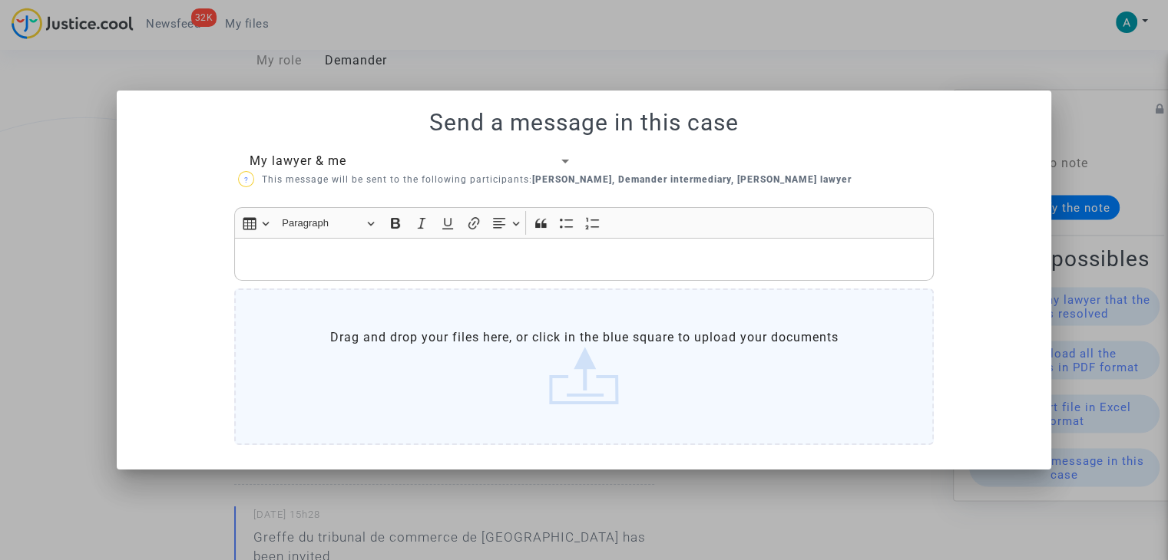
click at [301, 266] on p "Rich Text Editor, main" at bounding box center [584, 258] width 683 height 19
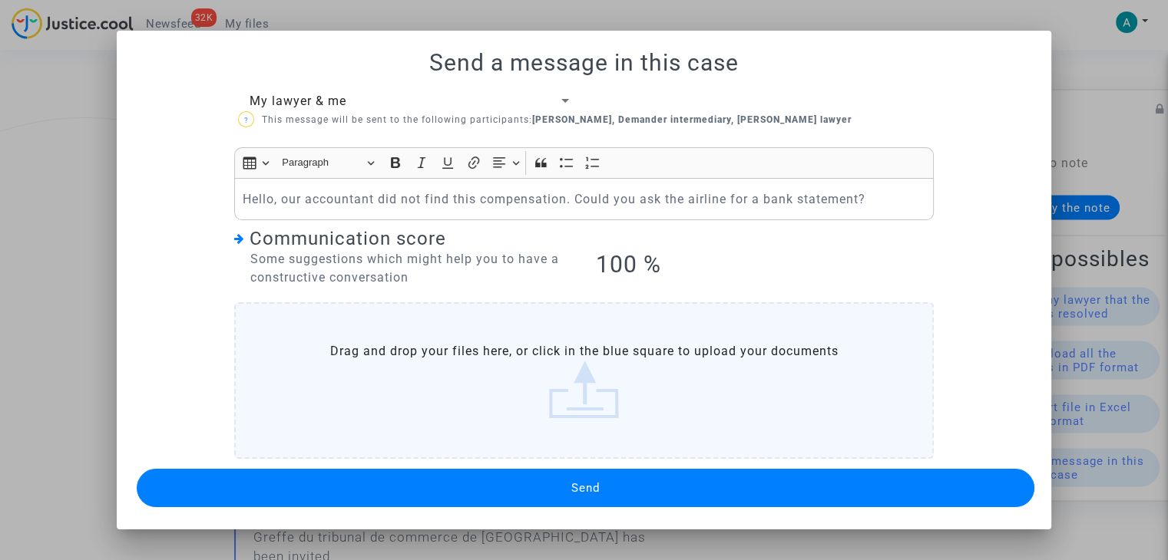
click at [651, 486] on button "Send" at bounding box center [585, 488] width 897 height 38
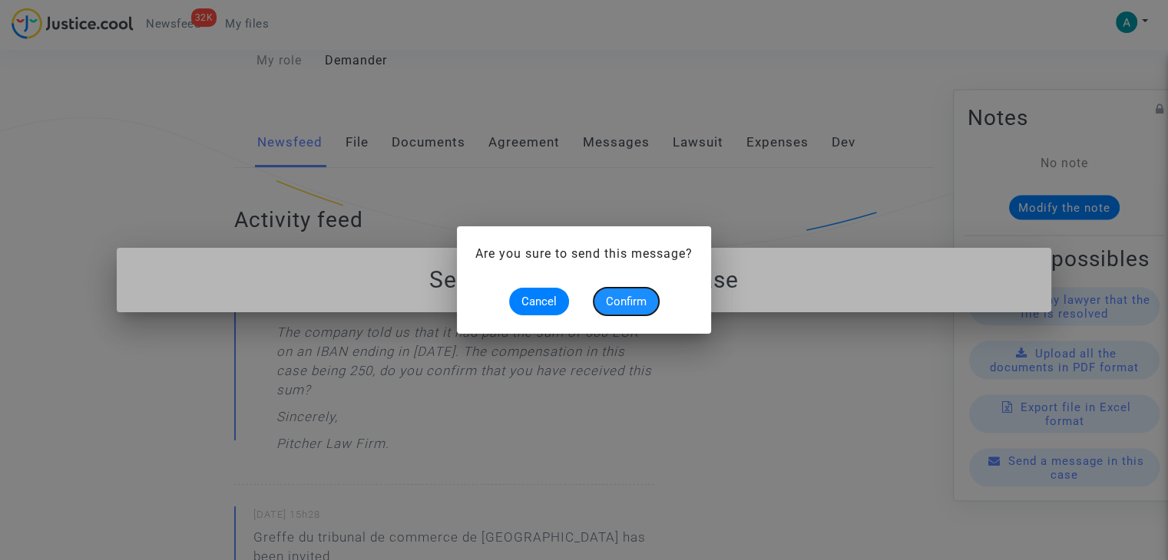
click at [614, 302] on span "Confirm" at bounding box center [626, 302] width 41 height 14
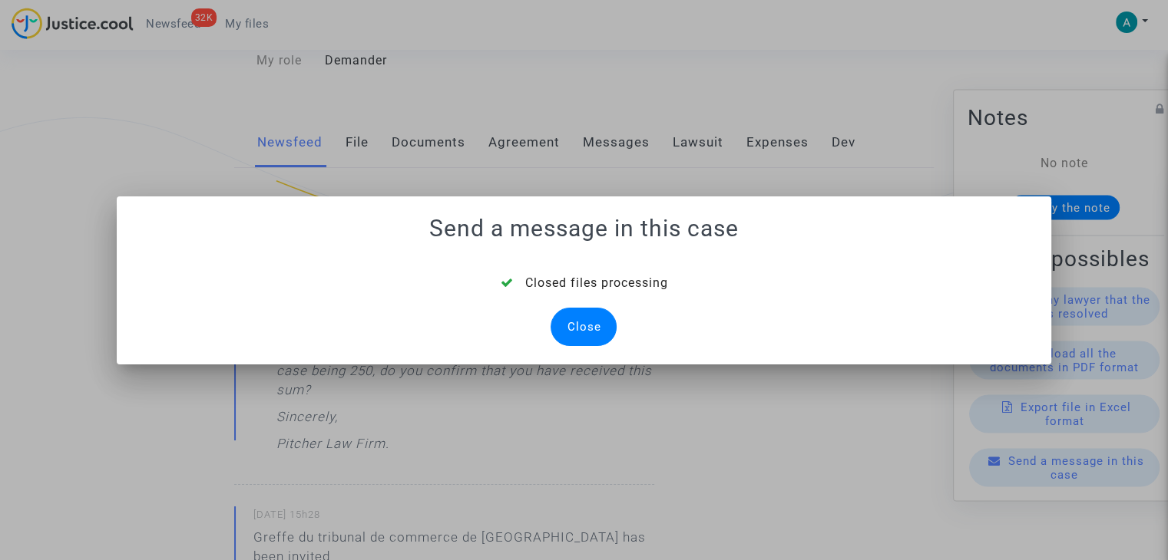
click at [565, 319] on div "Close" at bounding box center [583, 327] width 66 height 38
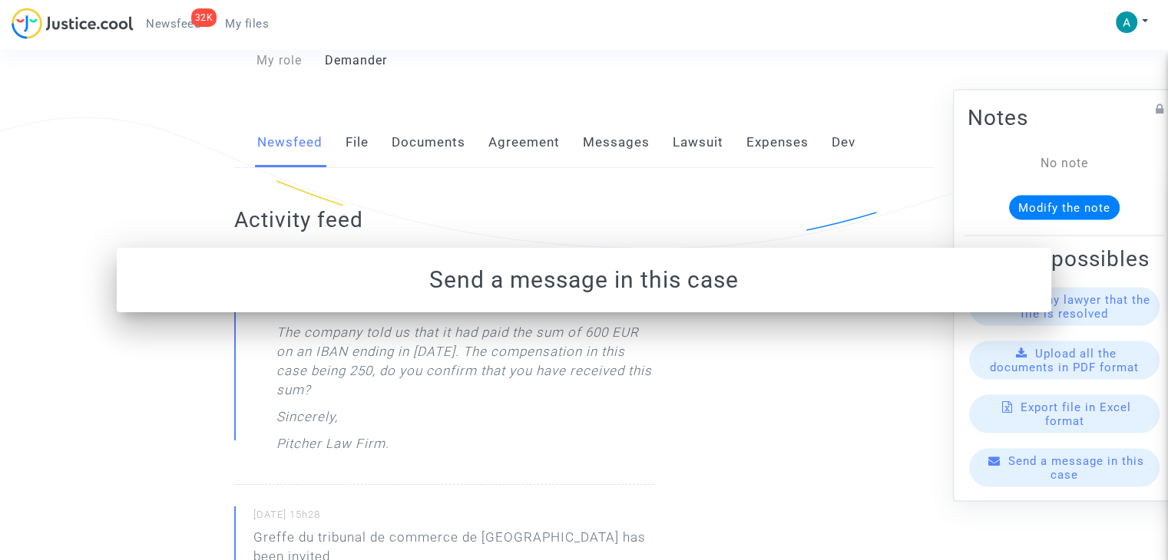
scroll to position [230, 0]
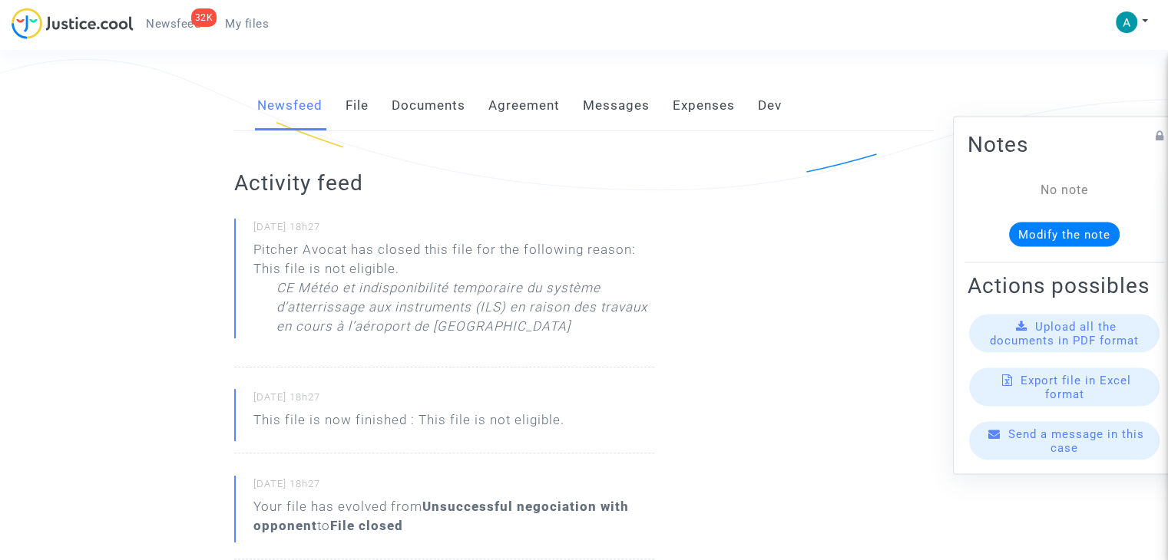
scroll to position [307, 0]
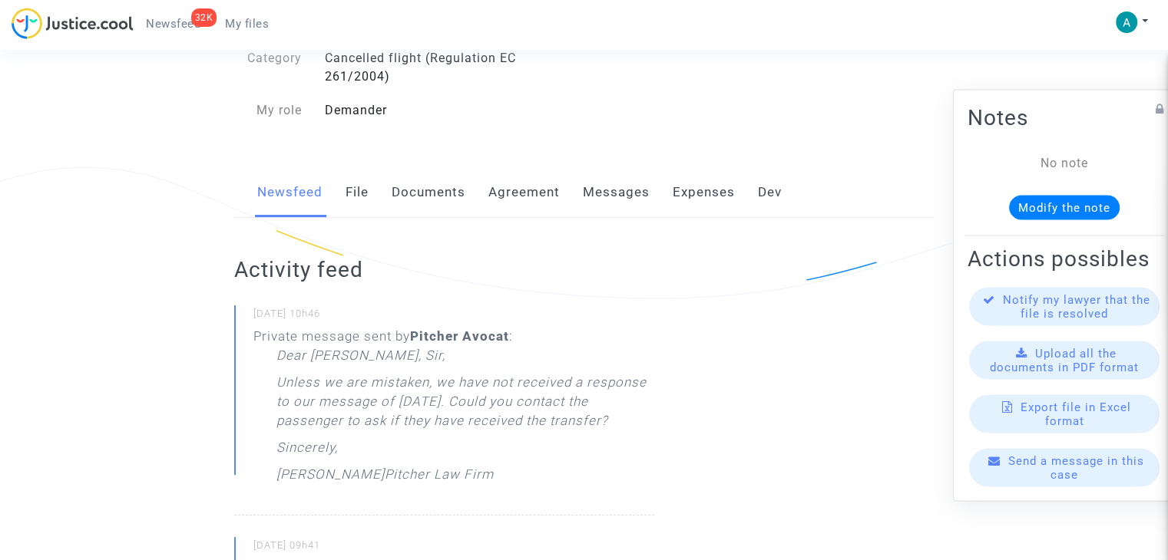
scroll to position [154, 0]
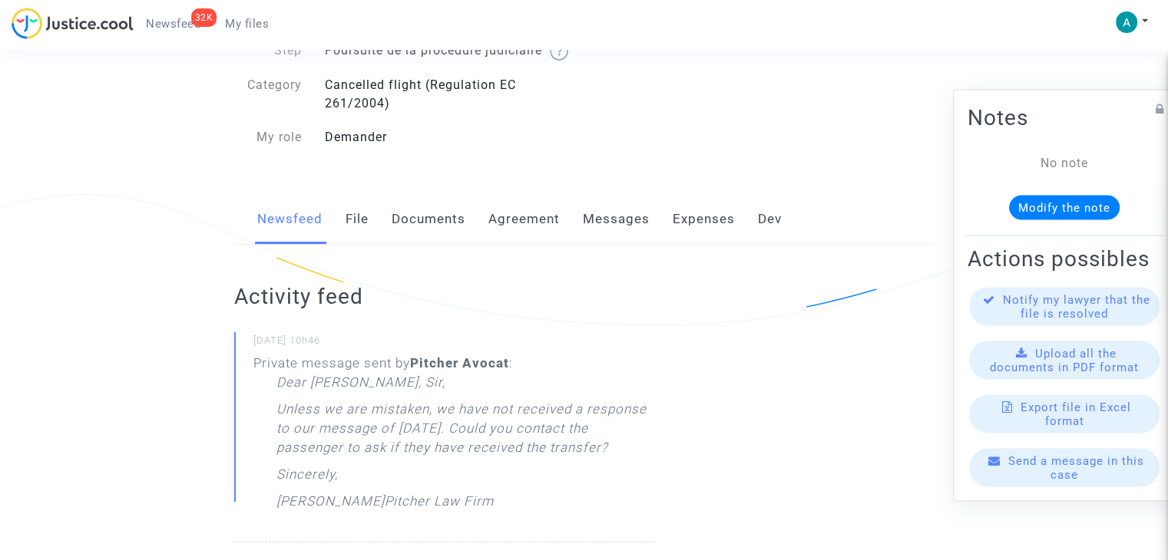
click at [1056, 482] on span "Send a message in this case" at bounding box center [1076, 468] width 136 height 28
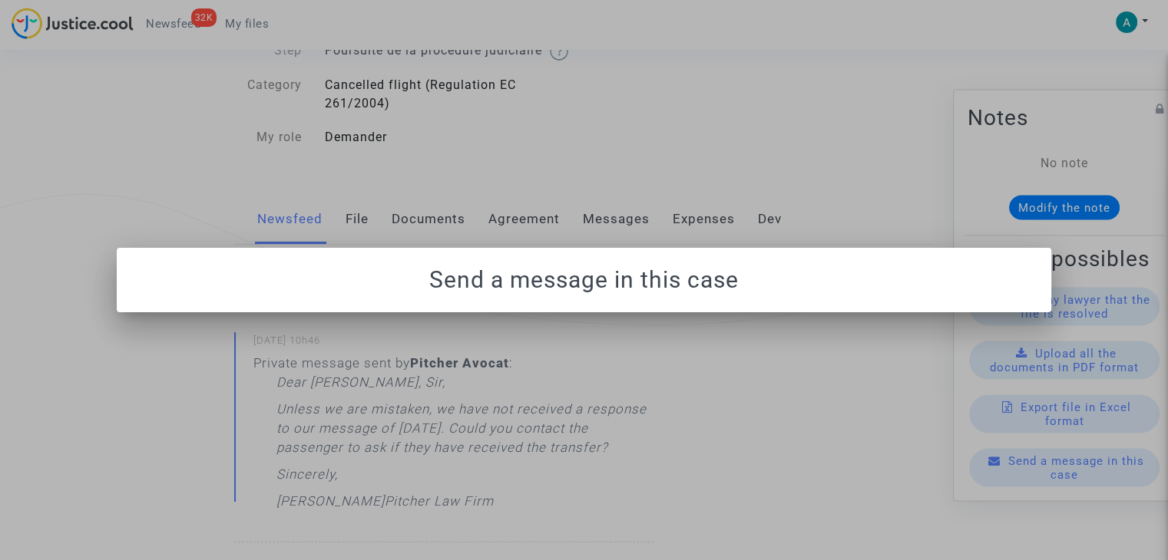
scroll to position [0, 0]
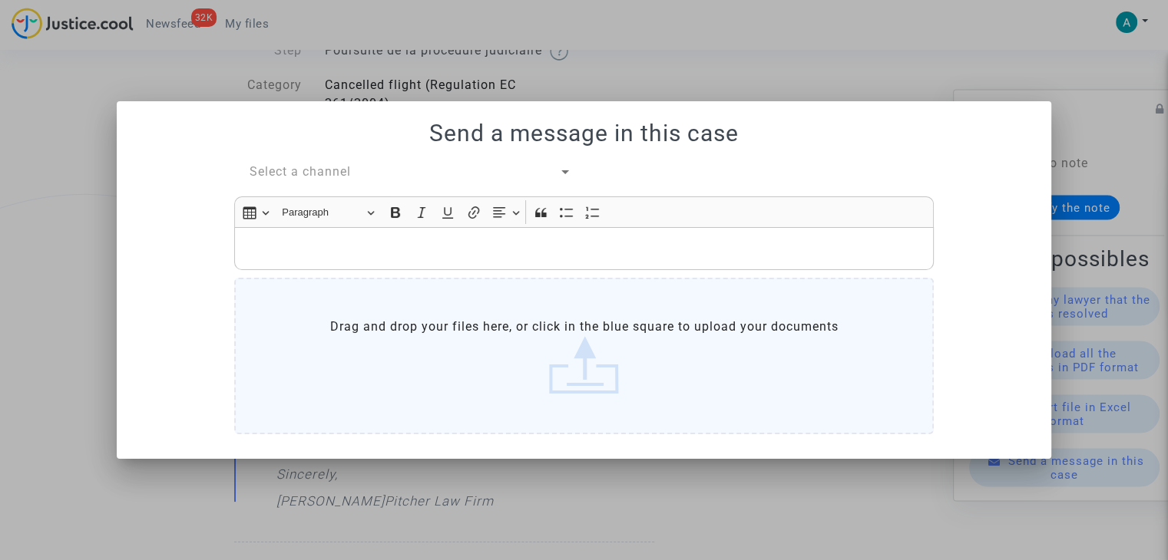
click at [353, 172] on div "Select a channel" at bounding box center [403, 172] width 309 height 18
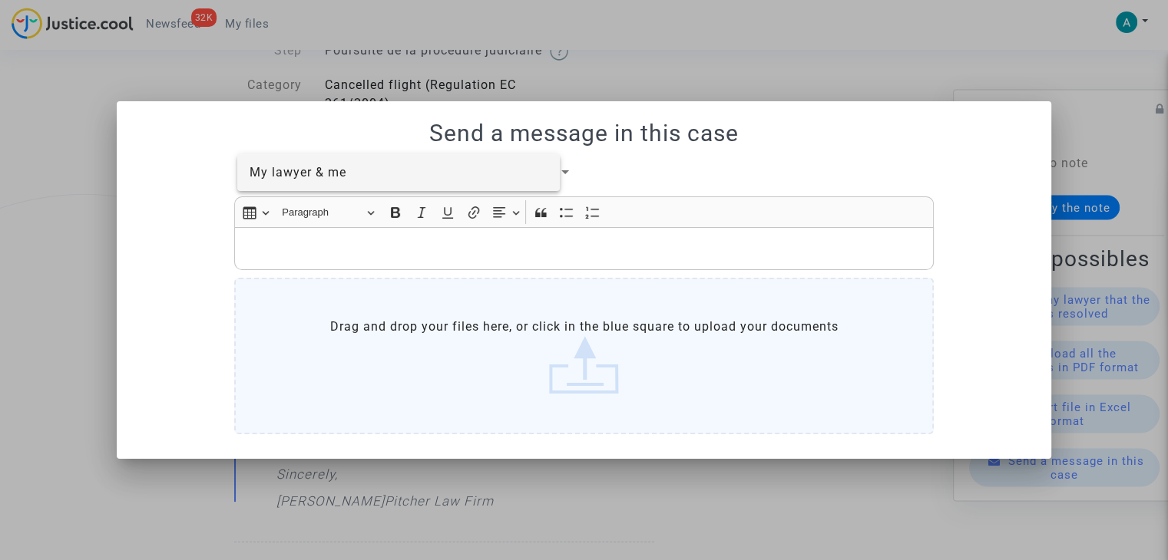
click at [356, 185] on span "My lawyer & me" at bounding box center [398, 172] width 299 height 37
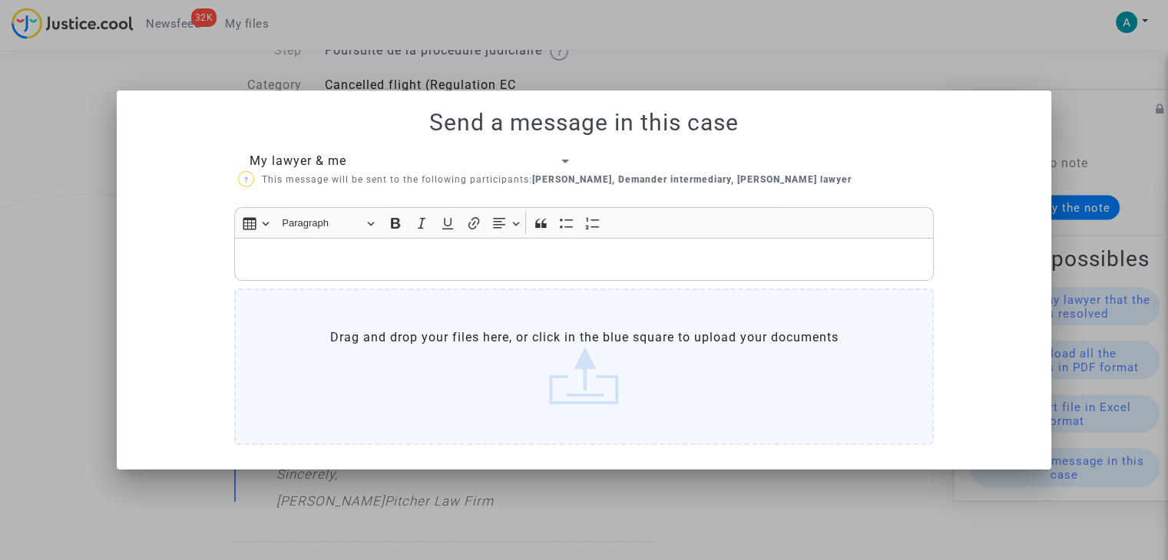
click at [374, 241] on div "Rich Text Editor, main" at bounding box center [583, 259] width 699 height 43
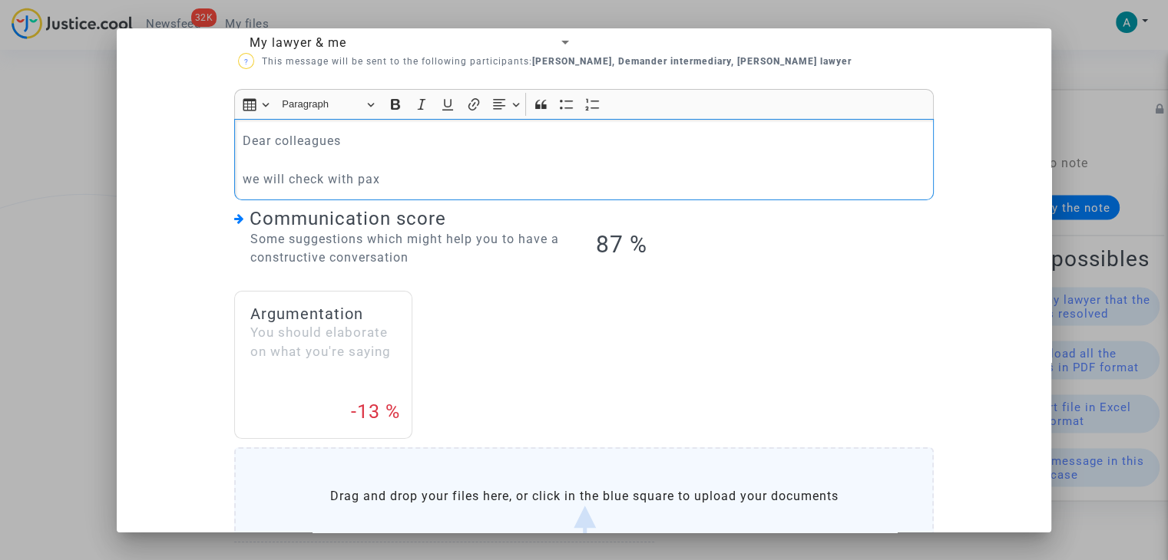
scroll to position [197, 0]
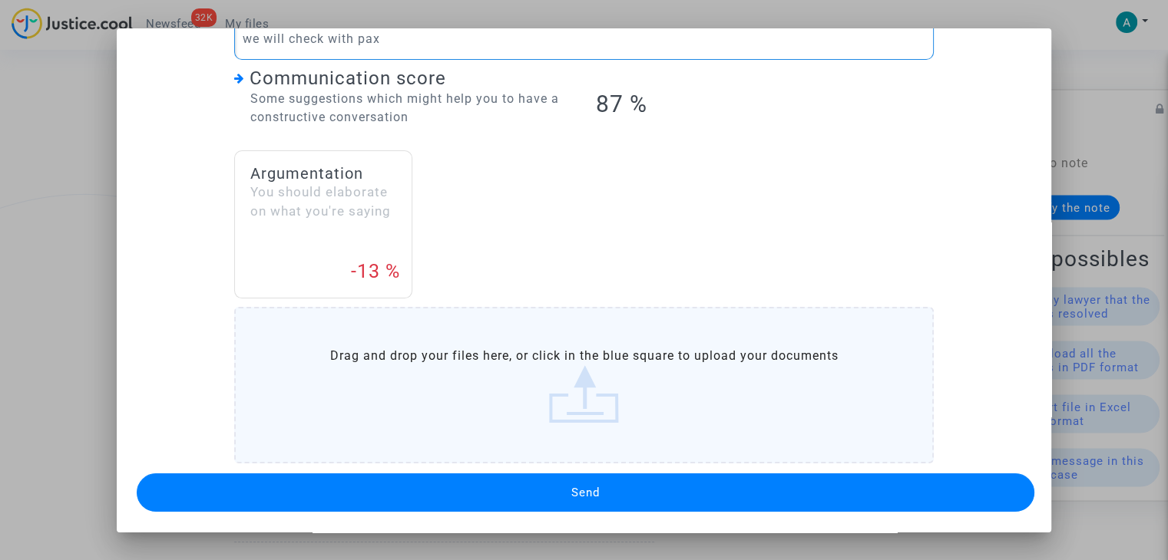
click at [622, 482] on button "Send" at bounding box center [585, 493] width 897 height 38
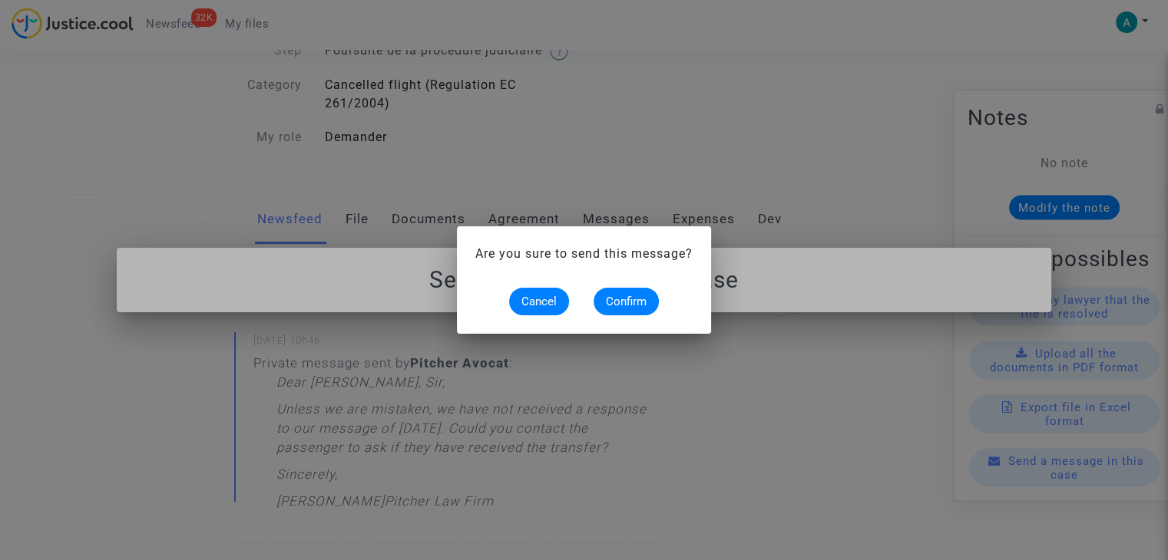
scroll to position [0, 0]
click at [616, 301] on span "Confirm" at bounding box center [626, 302] width 41 height 14
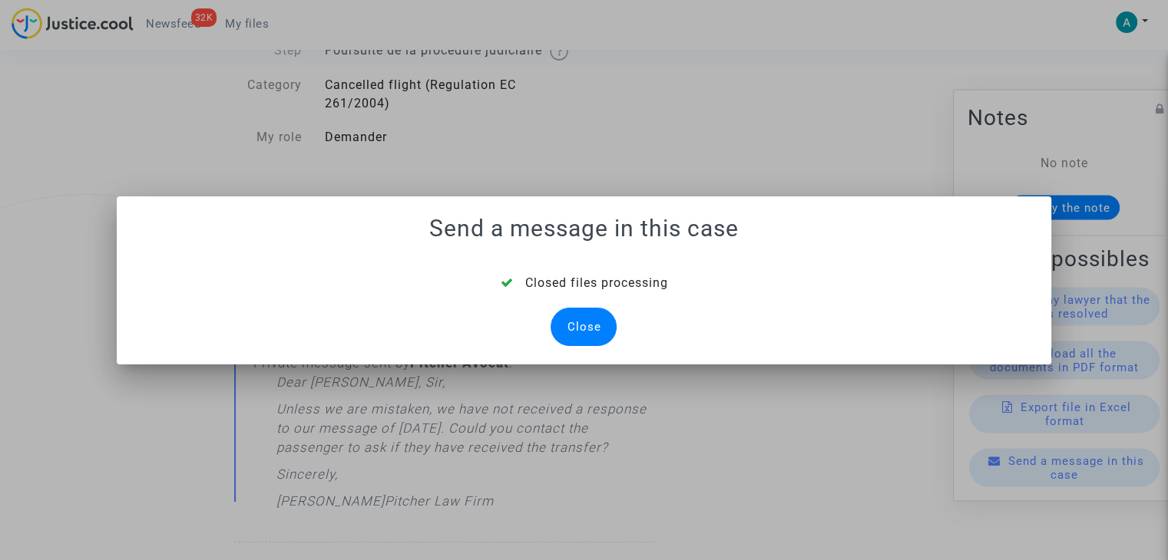
drag, startPoint x: 580, startPoint y: 342, endPoint x: 592, endPoint y: 294, distance: 49.9
click at [580, 342] on div "Close" at bounding box center [583, 327] width 66 height 38
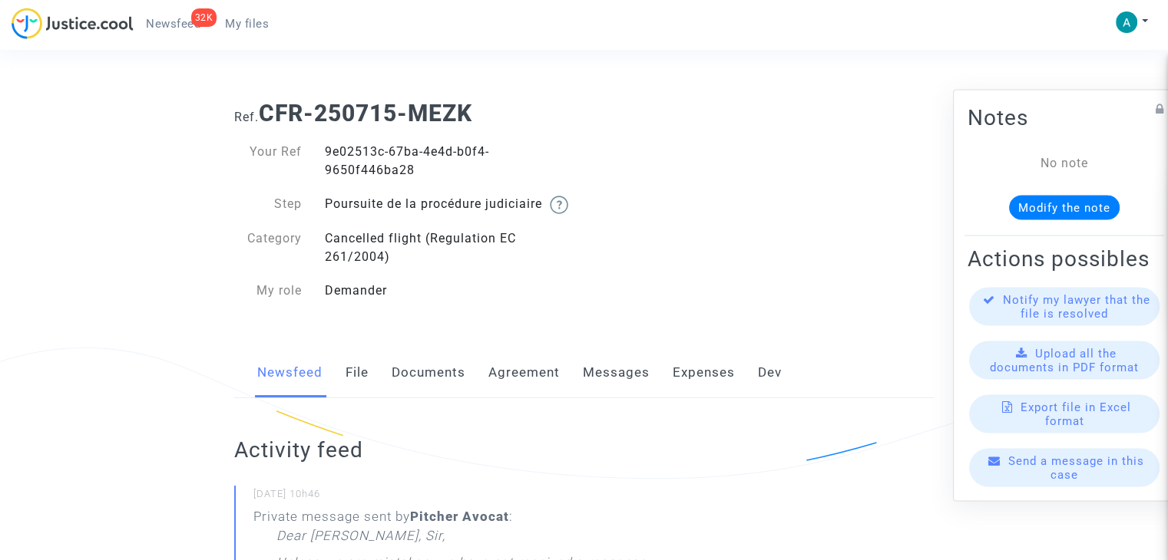
scroll to position [154, 0]
